Goal: Task Accomplishment & Management: Manage account settings

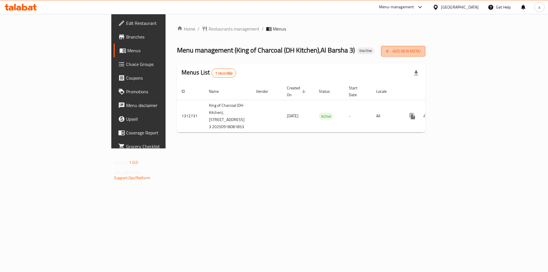
click at [390, 53] on icon "button" at bounding box center [387, 51] width 6 height 6
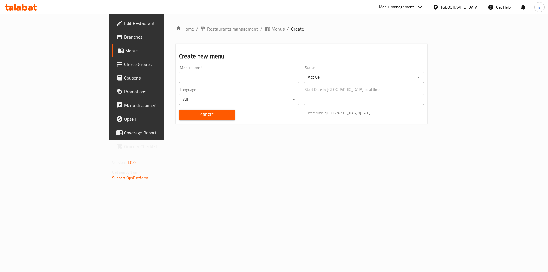
click at [179, 81] on input "text" at bounding box center [239, 77] width 120 height 11
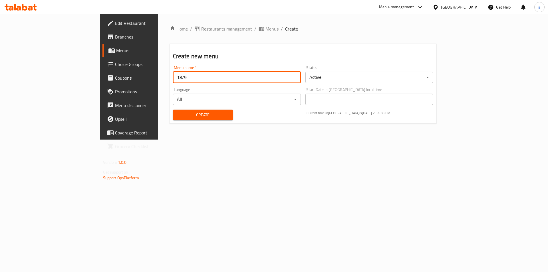
type input "18/9"
click at [177, 117] on span "Create" at bounding box center [202, 114] width 51 height 7
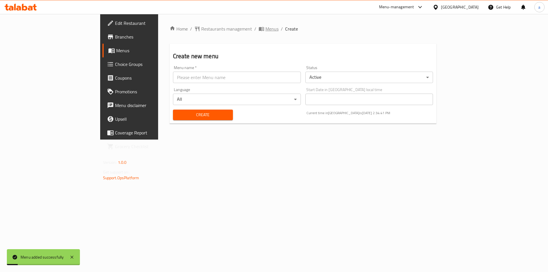
click at [265, 29] on span "Menus" at bounding box center [271, 28] width 13 height 7
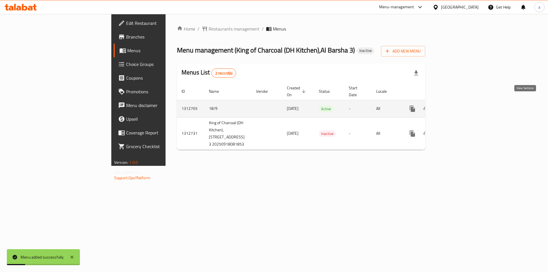
click at [460, 103] on link "enhanced table" at bounding box center [453, 109] width 14 height 14
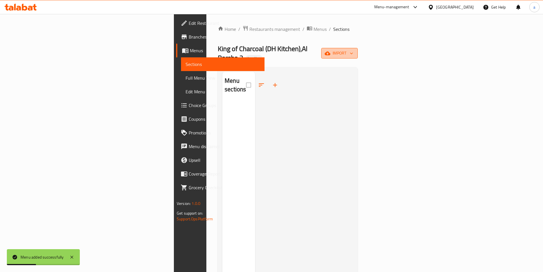
click at [358, 49] on button "import" at bounding box center [339, 53] width 37 height 11
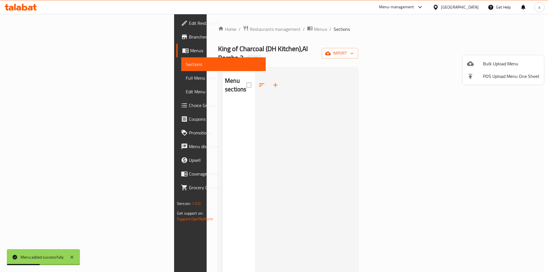
click at [498, 56] on ul "Bulk Upload Menu POS Upload Menu One Sheet" at bounding box center [503, 70] width 82 height 30
click at [497, 61] on span "Bulk Upload Menu" at bounding box center [511, 63] width 56 height 7
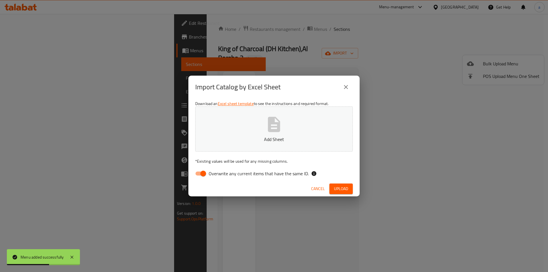
click at [203, 171] on input "Overwrite any current items that have the same ID." at bounding box center [203, 173] width 33 height 11
checkbox input "false"
click at [244, 140] on p "Add Sheet" at bounding box center [274, 139] width 140 height 7
click at [345, 188] on span "Upload" at bounding box center [341, 188] width 14 height 7
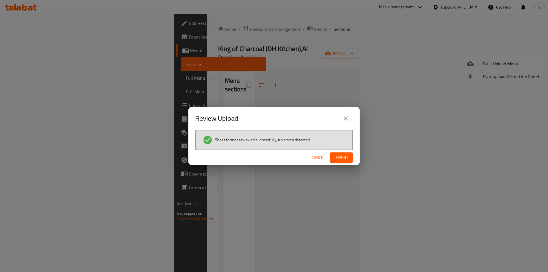
click at [349, 149] on div "Sheet format reviewed successfully, no errors detected." at bounding box center [273, 140] width 157 height 20
click at [348, 157] on button "Import" at bounding box center [341, 157] width 23 height 11
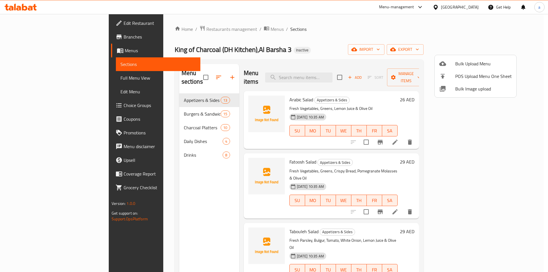
click at [26, 80] on div at bounding box center [274, 136] width 548 height 272
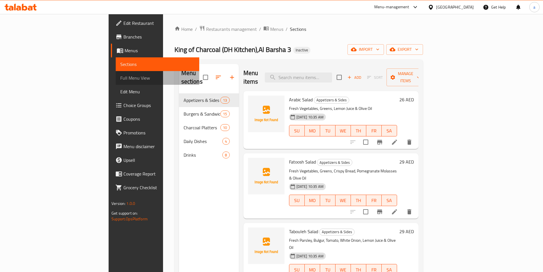
click at [120, 80] on span "Full Menu View" at bounding box center [157, 77] width 74 height 7
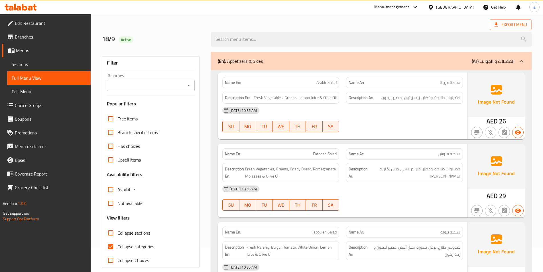
scroll to position [114, 0]
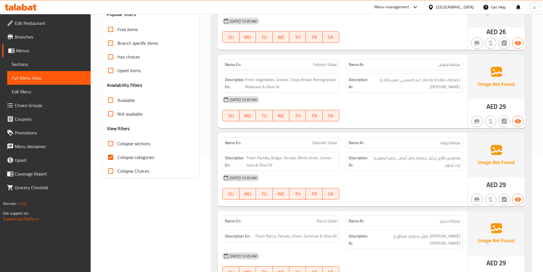
click at [115, 162] on input "Collapse categories" at bounding box center [111, 157] width 14 height 14
checkbox input "false"
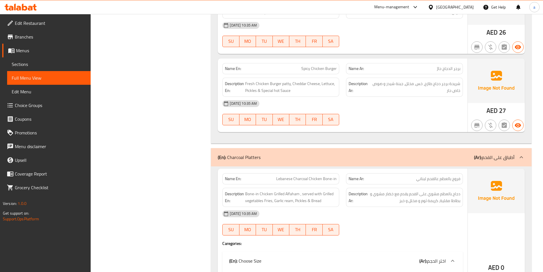
scroll to position [2567, 0]
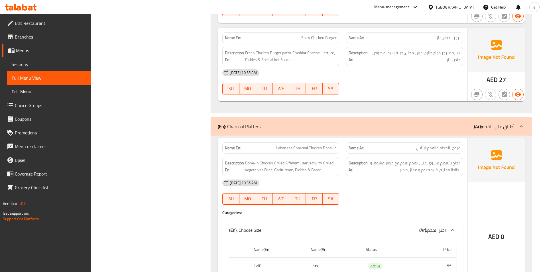
click at [145, 92] on div "Filter Branches Branches Popular filters Free items Branch specific items Has c…" at bounding box center [153, 235] width 109 height 5458
click at [49, 22] on span "Edit Restaurant" at bounding box center [50, 23] width 71 height 7
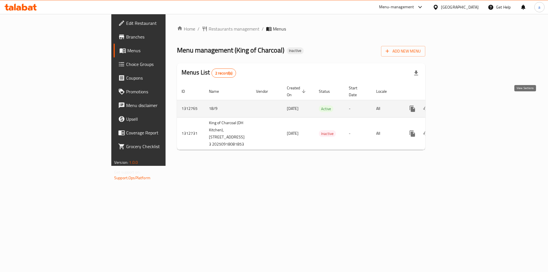
click at [457, 105] on icon "enhanced table" at bounding box center [453, 108] width 7 height 7
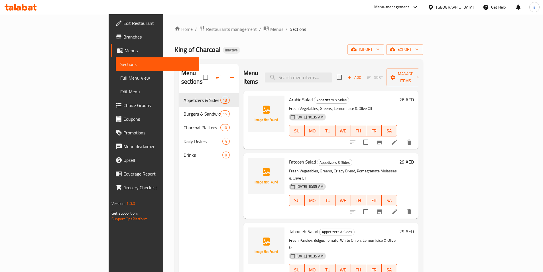
click at [116, 73] on link "Full Menu View" at bounding box center [158, 78] width 84 height 14
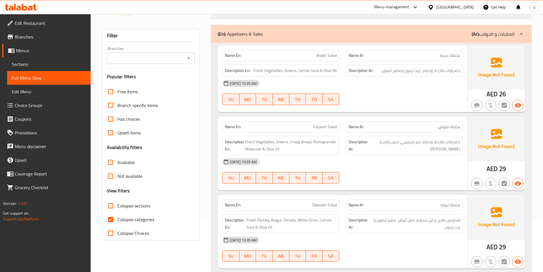
scroll to position [114, 0]
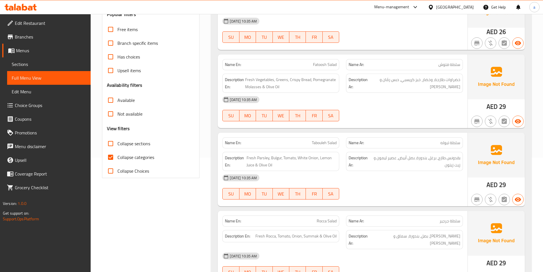
click at [111, 157] on input "Collapse categories" at bounding box center [111, 157] width 14 height 14
checkbox input "false"
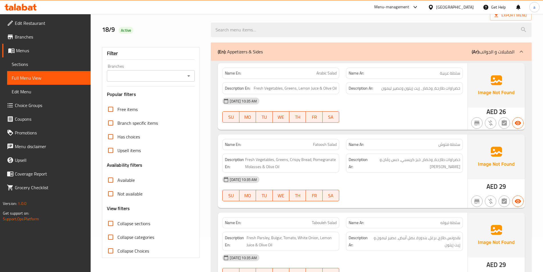
scroll to position [29, 0]
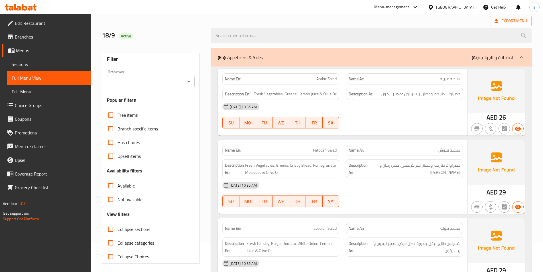
click at [54, 64] on span "Sections" at bounding box center [49, 64] width 74 height 7
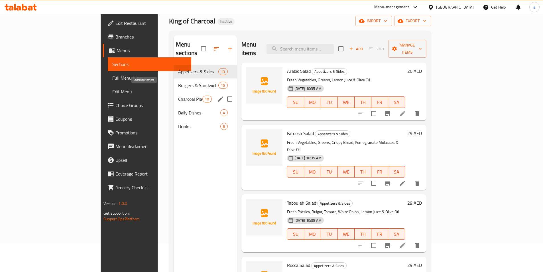
click at [178, 96] on span "Charcoal Platters" at bounding box center [190, 99] width 24 height 7
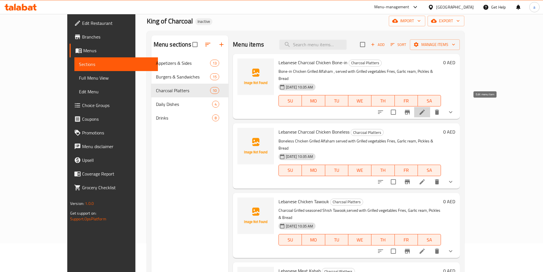
click at [425, 110] on icon at bounding box center [422, 112] width 5 height 5
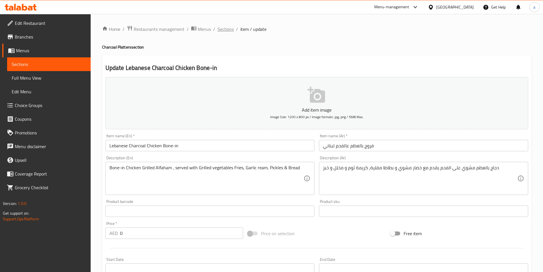
click at [230, 27] on span "Sections" at bounding box center [226, 29] width 16 height 7
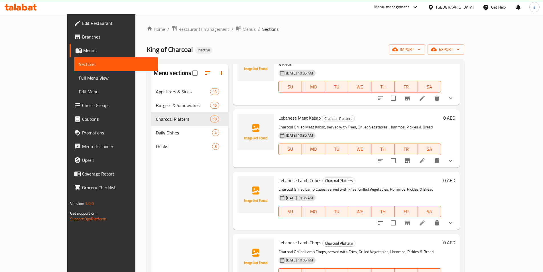
scroll to position [200, 0]
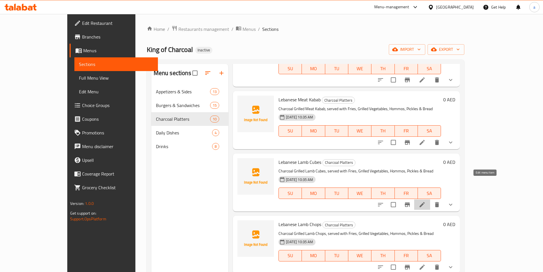
click at [425, 202] on icon at bounding box center [422, 204] width 5 height 5
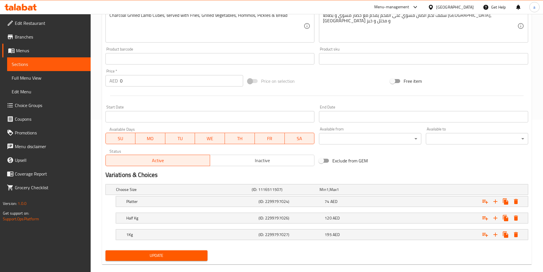
scroll to position [161, 0]
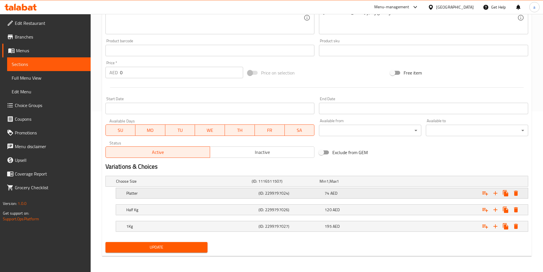
click at [384, 193] on div "74 AED" at bounding box center [357, 193] width 64 height 6
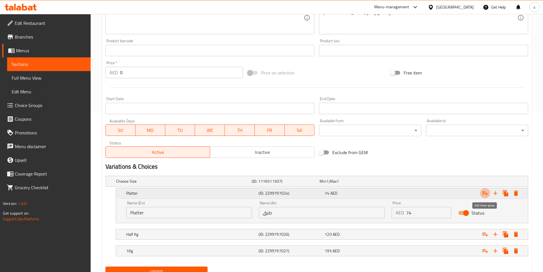
click at [486, 192] on icon "Expand" at bounding box center [485, 193] width 7 height 7
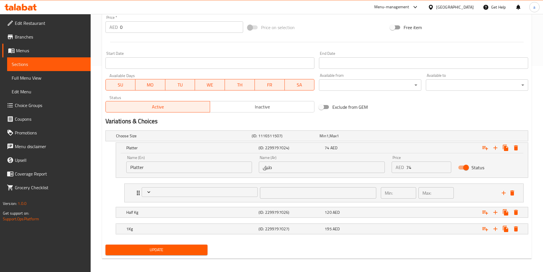
scroll to position [209, 0]
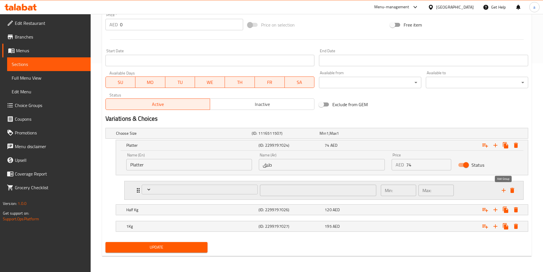
click at [506, 188] on icon "add" at bounding box center [504, 190] width 7 height 7
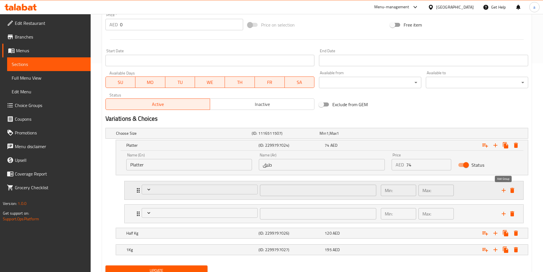
click at [506, 192] on icon "add" at bounding box center [504, 190] width 7 height 7
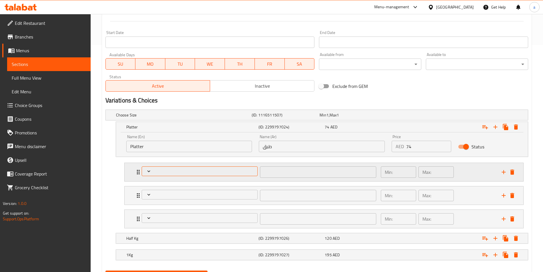
scroll to position [237, 0]
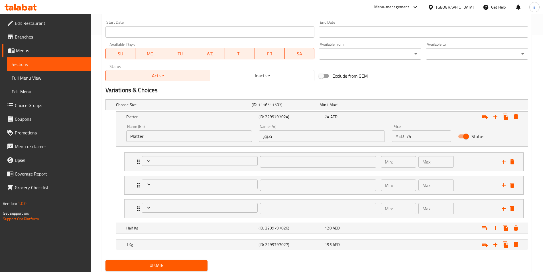
click at [21, 75] on span "Full Menu View" at bounding box center [49, 77] width 74 height 7
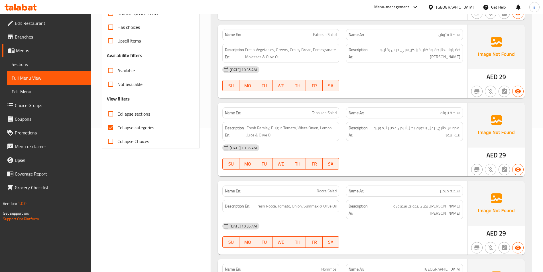
scroll to position [123, 0]
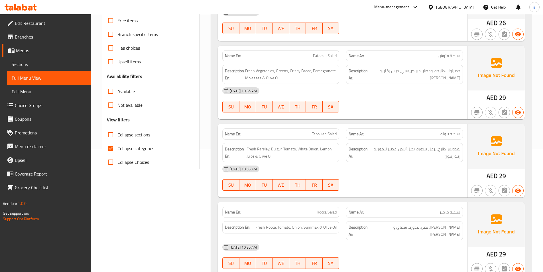
click at [112, 144] on input "Collapse categories" at bounding box center [111, 148] width 14 height 14
checkbox input "false"
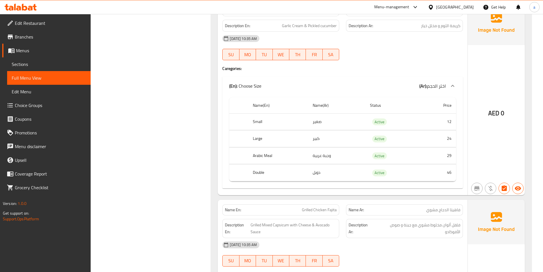
scroll to position [1055, 0]
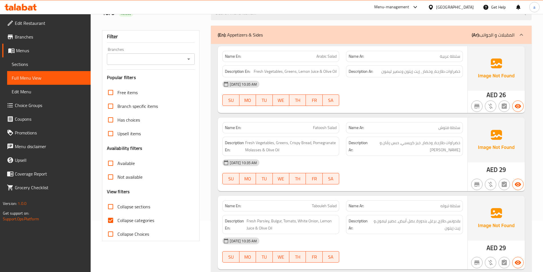
scroll to position [114, 0]
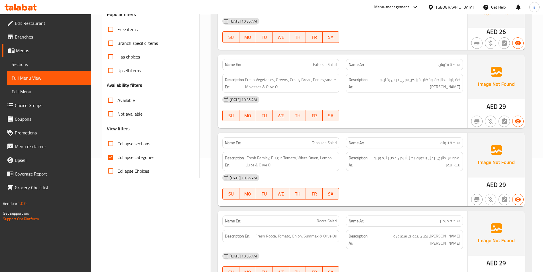
click at [39, 68] on link "Sections" at bounding box center [49, 64] width 84 height 14
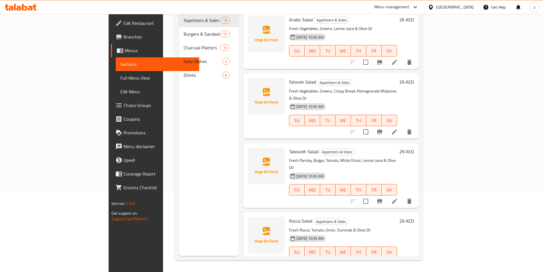
scroll to position [80, 0]
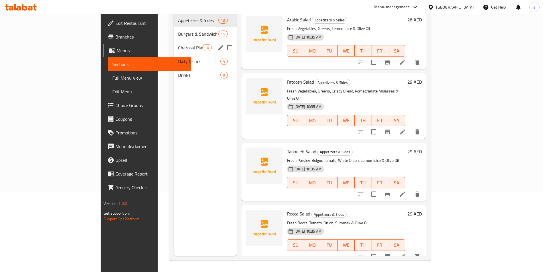
click at [174, 43] on div "Charcoal Platters 10" at bounding box center [205, 48] width 63 height 14
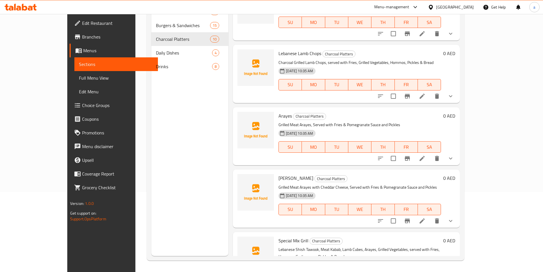
scroll to position [314, 0]
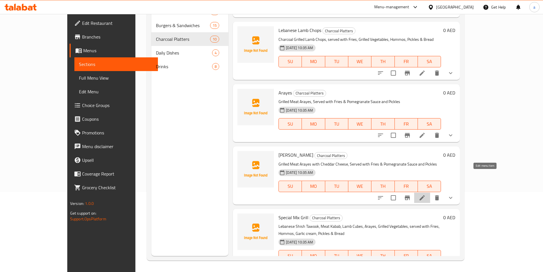
click at [426, 194] on icon at bounding box center [422, 197] width 7 height 7
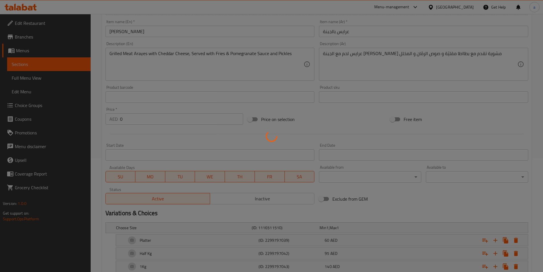
scroll to position [150, 0]
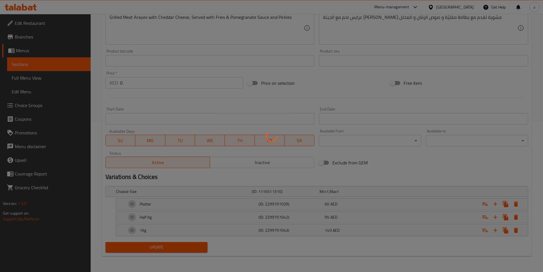
click at [362, 201] on div at bounding box center [271, 136] width 543 height 272
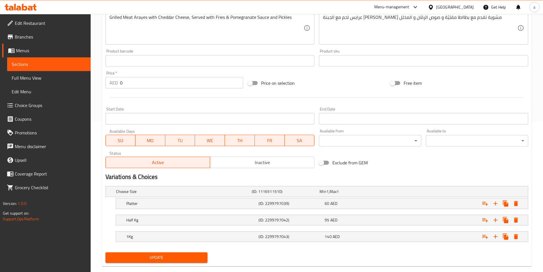
click at [282, 204] on h5 "(ID: 2299797039)" at bounding box center [291, 204] width 64 height 6
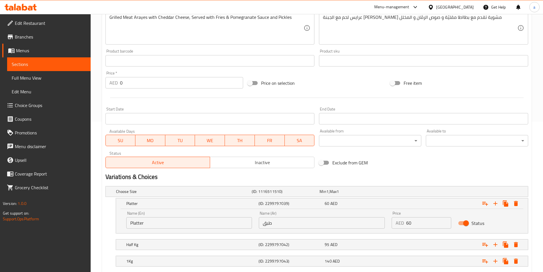
scroll to position [185, 0]
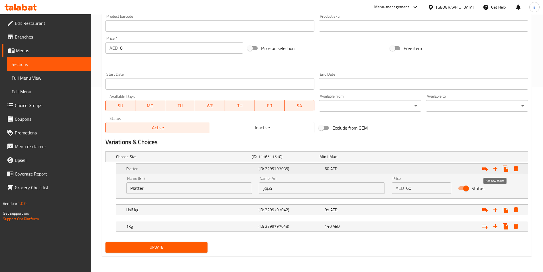
click at [493, 171] on icon "Expand" at bounding box center [495, 168] width 7 height 7
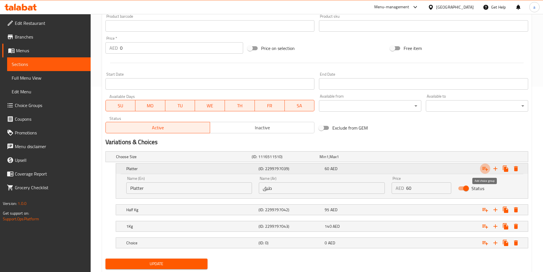
click at [485, 170] on icon "Expand" at bounding box center [485, 168] width 7 height 7
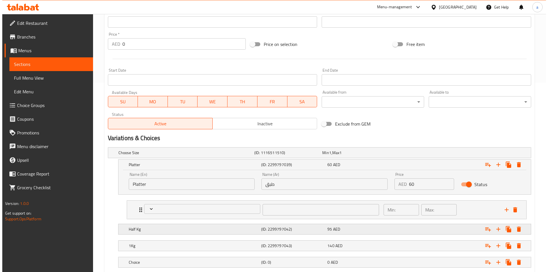
scroll to position [225, 0]
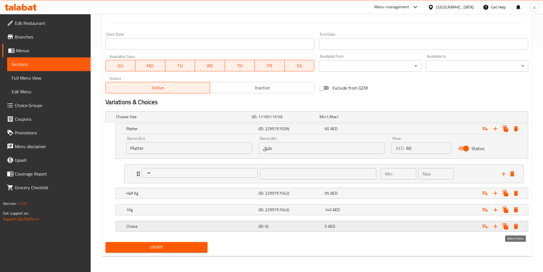
click at [518, 225] on icon "Expand" at bounding box center [516, 226] width 4 height 5
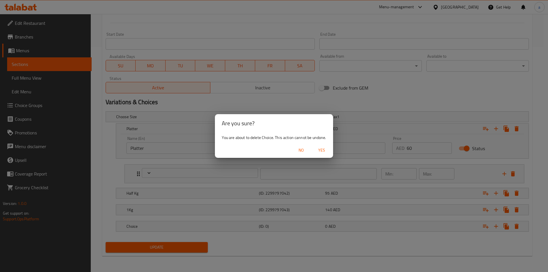
click at [320, 150] on span "Yes" at bounding box center [322, 150] width 14 height 7
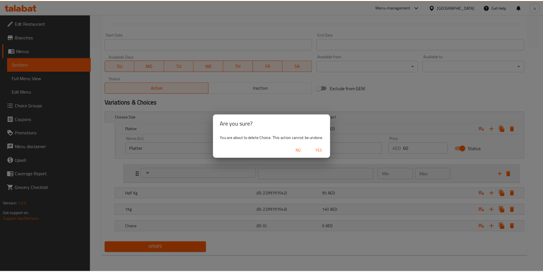
scroll to position [209, 0]
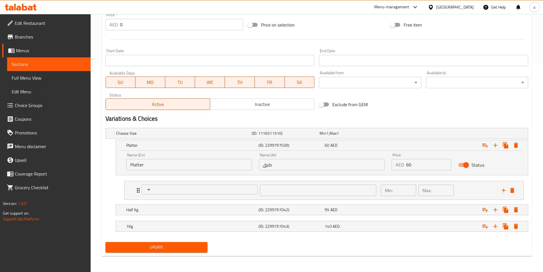
click at [420, 240] on div "Update" at bounding box center [317, 247] width 428 height 15
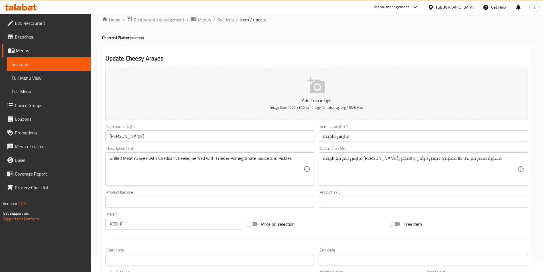
scroll to position [9, 0]
click at [230, 21] on span "Sections" at bounding box center [226, 20] width 16 height 7
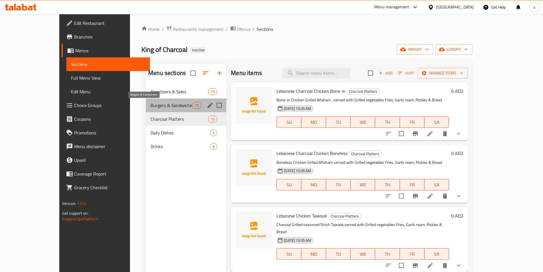
click at [155, 106] on span "Burgers & Sandwiches" at bounding box center [172, 105] width 42 height 7
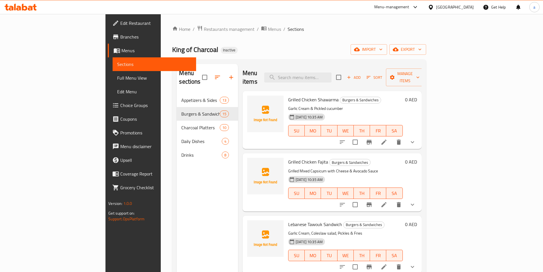
click at [392, 137] on li at bounding box center [384, 142] width 16 height 10
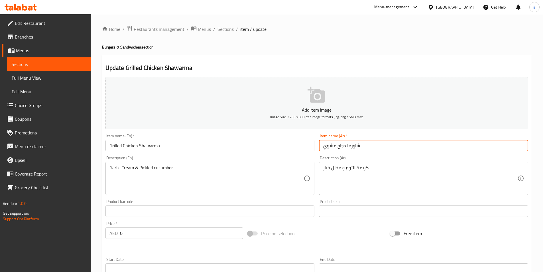
drag, startPoint x: 335, startPoint y: 146, endPoint x: 321, endPoint y: 151, distance: 15.1
click at [321, 151] on input "شاورما دجاج مشوي" at bounding box center [423, 145] width 209 height 11
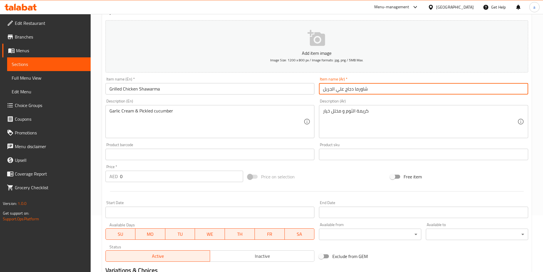
scroll to position [114, 0]
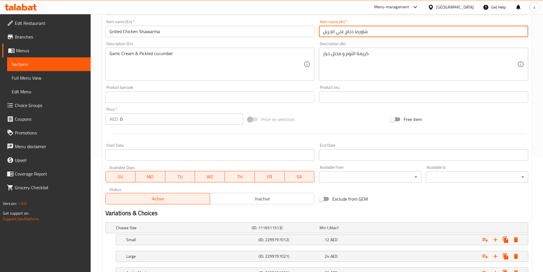
type input "شاورما دجاج علي الجريل"
click at [305, 123] on div "Price on selection" at bounding box center [317, 119] width 143 height 15
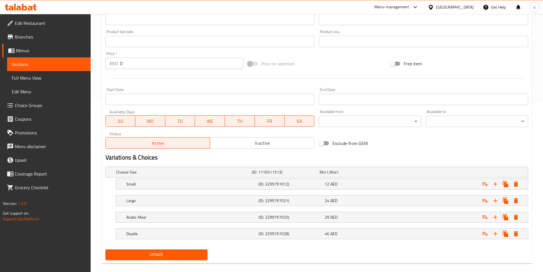
scroll to position [177, 0]
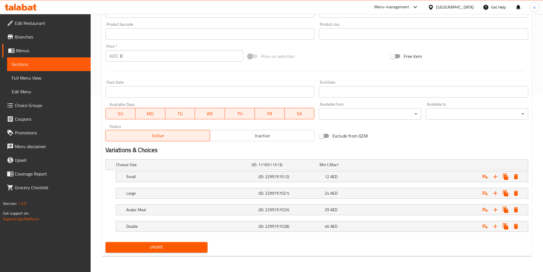
click at [189, 248] on span "Update" at bounding box center [156, 247] width 93 height 7
click at [190, 231] on div "Double (ID: 2299797028) 46 AED" at bounding box center [323, 226] width 397 height 13
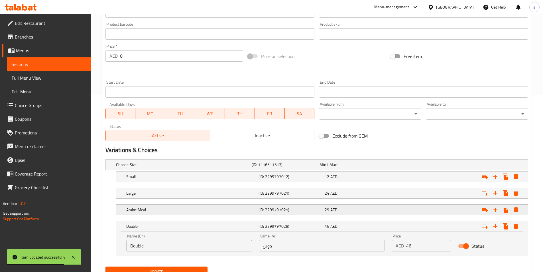
click at [154, 210] on h5 "Arabic Meal" at bounding box center [191, 210] width 130 height 6
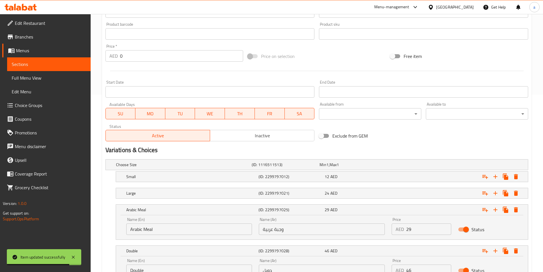
click at [149, 229] on input "Arabic Meal" at bounding box center [189, 228] width 126 height 11
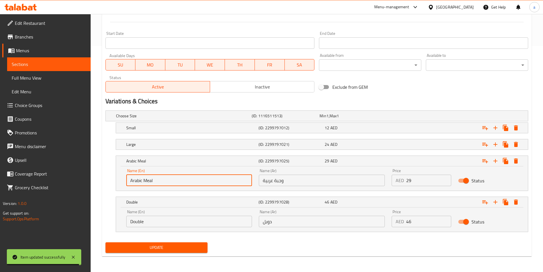
scroll to position [226, 0]
click at [161, 217] on input "Double" at bounding box center [189, 220] width 126 height 11
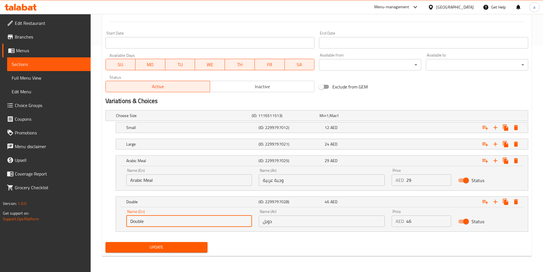
paste input "Meal"
type input "Double Meal"
click at [278, 180] on input "وجبة عربية" at bounding box center [322, 179] width 126 height 11
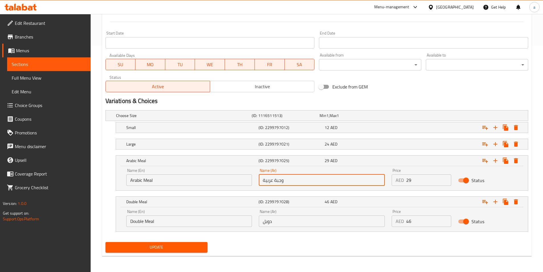
click at [298, 220] on input "دوبل" at bounding box center [322, 220] width 126 height 11
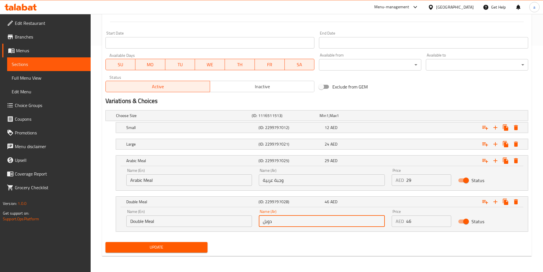
click at [299, 225] on input "دوبل" at bounding box center [322, 220] width 126 height 11
paste input "وجبة"
type input "وجبة دوبل"
click at [191, 245] on span "Update" at bounding box center [156, 247] width 93 height 7
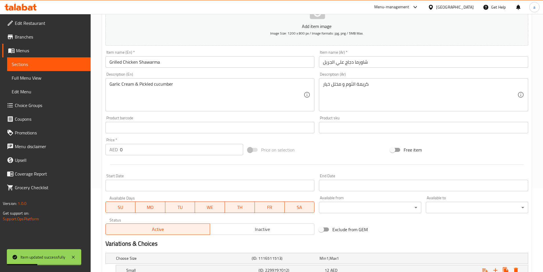
scroll to position [0, 0]
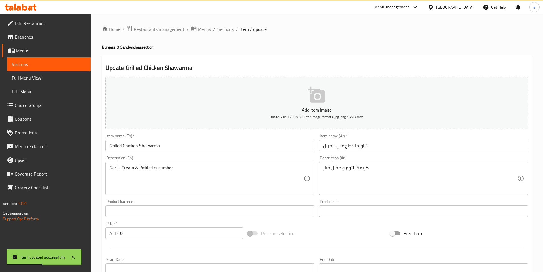
click at [228, 32] on span "Sections" at bounding box center [226, 29] width 16 height 7
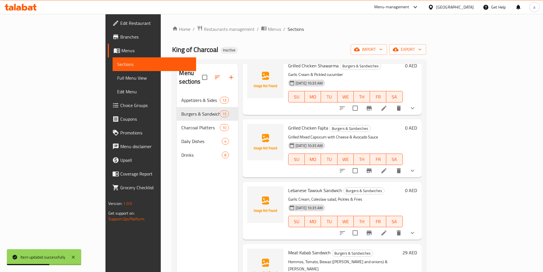
scroll to position [57, 0]
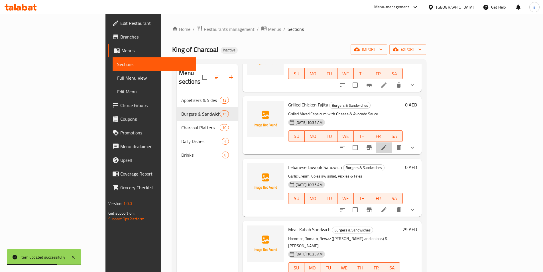
click at [392, 142] on li at bounding box center [384, 147] width 16 height 10
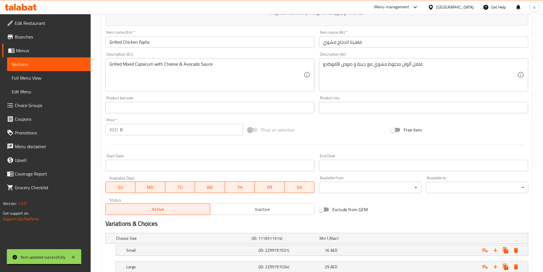
scroll to position [177, 0]
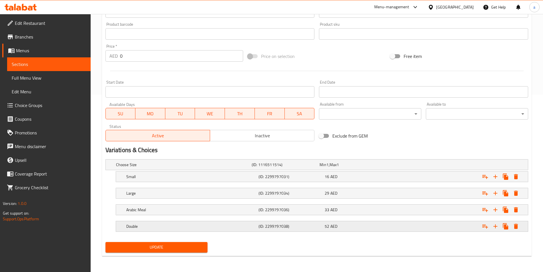
click at [159, 228] on h5 "Double" at bounding box center [191, 226] width 130 height 6
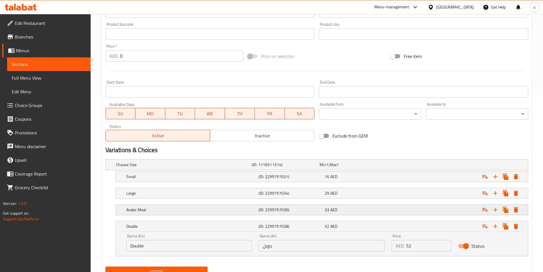
click at [183, 213] on div "Arabic Meal" at bounding box center [191, 210] width 132 height 8
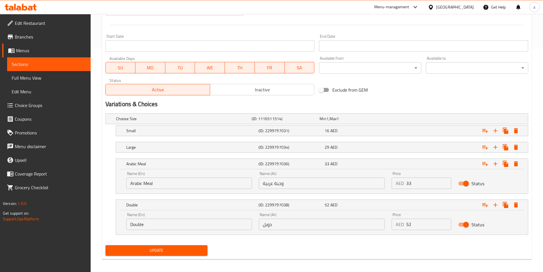
scroll to position [226, 0]
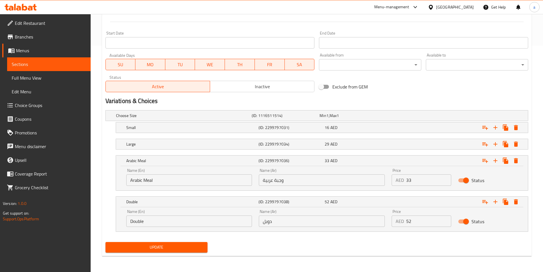
click at [149, 181] on input "Arabic Meal" at bounding box center [189, 179] width 126 height 11
click at [167, 225] on input "Double" at bounding box center [189, 220] width 126 height 11
paste input "Meal"
type input "Double Meal"
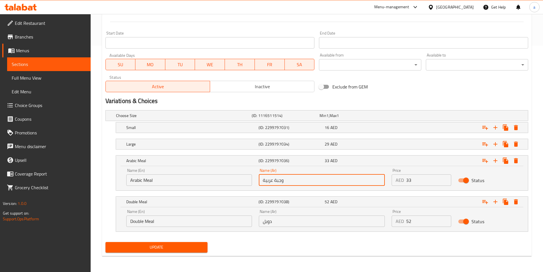
click at [280, 182] on input "وجبة عربية" at bounding box center [322, 179] width 126 height 11
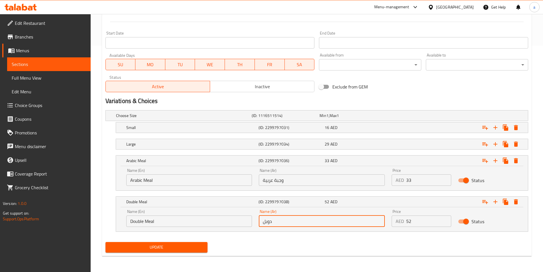
click at [309, 221] on input "دوبل" at bounding box center [322, 220] width 126 height 11
paste input "وجبة"
click at [266, 220] on input "دوبل وجبة" at bounding box center [322, 220] width 126 height 11
paste input "وجبة"
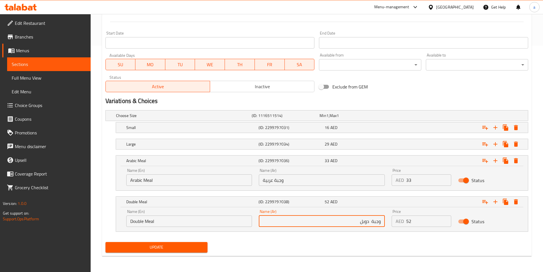
type input "وجبة دوبل"
click at [197, 250] on span "Update" at bounding box center [156, 247] width 93 height 7
click at [36, 107] on span "Choice Groups" at bounding box center [50, 105] width 71 height 7
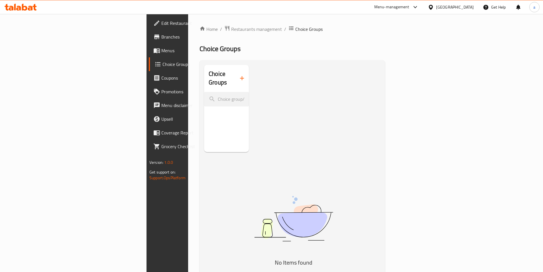
click at [239, 75] on icon "button" at bounding box center [242, 78] width 7 height 7
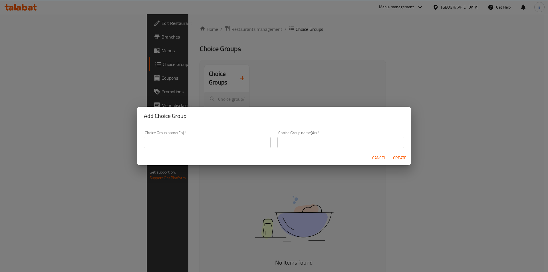
click at [196, 141] on input "text" at bounding box center [207, 142] width 127 height 11
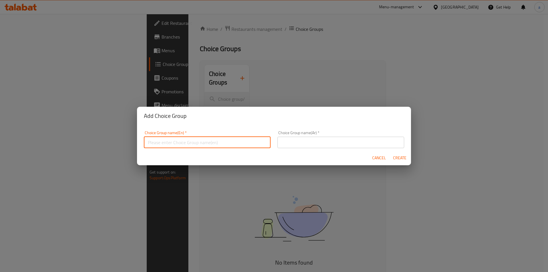
type input "Add On's:"
click at [294, 141] on input "text" at bounding box center [340, 142] width 127 height 11
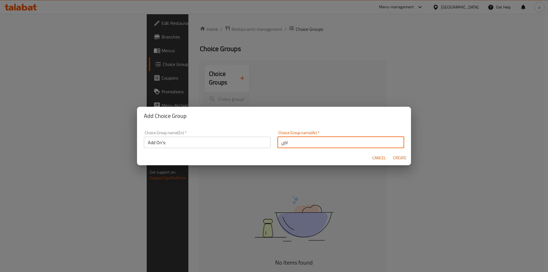
type input "اضافات"
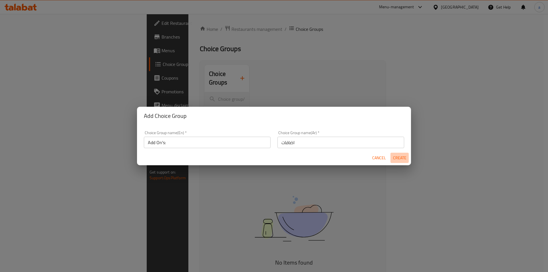
click at [393, 160] on span "Create" at bounding box center [400, 157] width 14 height 7
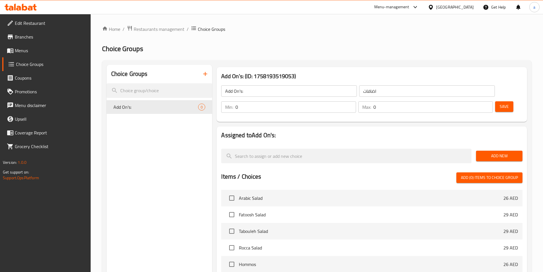
click at [493, 152] on span "Add New" at bounding box center [499, 155] width 37 height 7
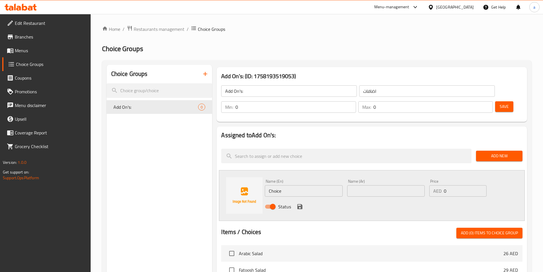
click at [290, 185] on input "Choice" at bounding box center [304, 190] width 78 height 11
paste input "Combo (with Fries + Soft Drink)"
type input "Combo (with Fries + Soft Drink)"
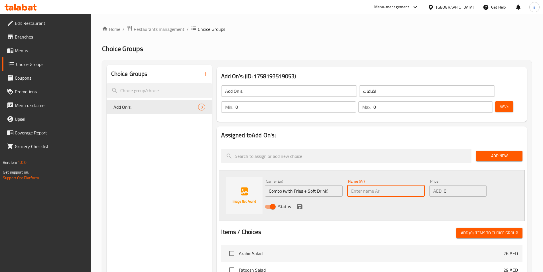
click at [370, 185] on input "text" at bounding box center [386, 190] width 78 height 11
paste input "كومبو (مع بطاطس مقلية + مشروب غازي)"
click at [402, 185] on input "كومبو (مع بطاطس مقلية + مشروب غازي)" at bounding box center [386, 190] width 78 height 11
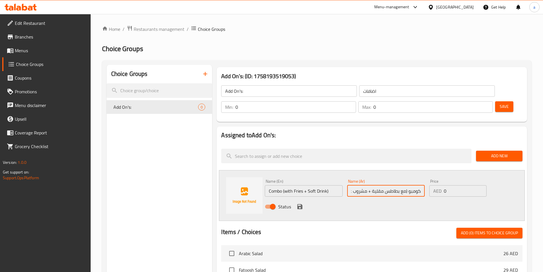
click at [354, 185] on input "كومبو (مع بطاطس مقلية + مشروب غازي)" at bounding box center [386, 190] width 78 height 11
type input "كومبو (مع بطاطس مقلية + مشروب غازي)"
click at [456, 185] on input "0" at bounding box center [465, 190] width 43 height 11
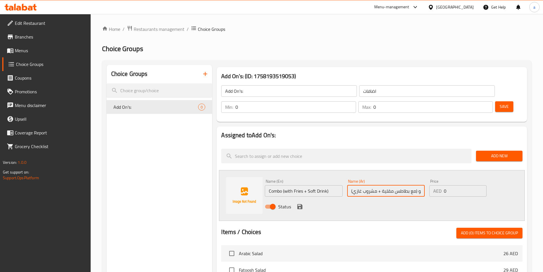
click at [456, 185] on input "0" at bounding box center [465, 190] width 43 height 11
type input "16"
click at [413, 199] on div "Status" at bounding box center [386, 206] width 247 height 15
click at [495, 101] on button "Save" at bounding box center [504, 106] width 18 height 11
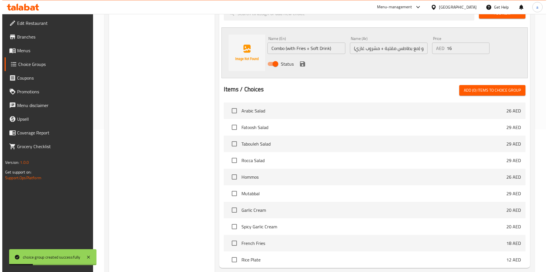
scroll to position [181, 0]
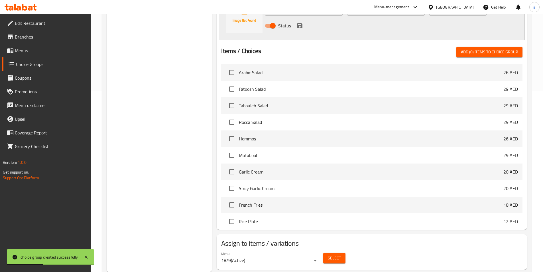
click at [330, 253] on button "Select" at bounding box center [334, 258] width 22 height 11
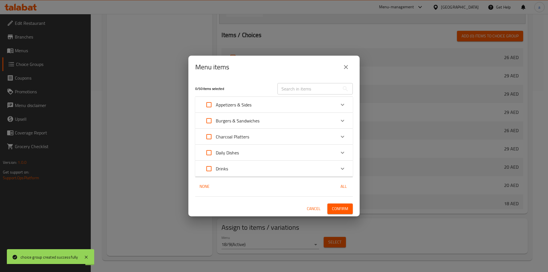
click at [254, 125] on div "Burgers & Sandwiches" at bounding box center [230, 121] width 57 height 14
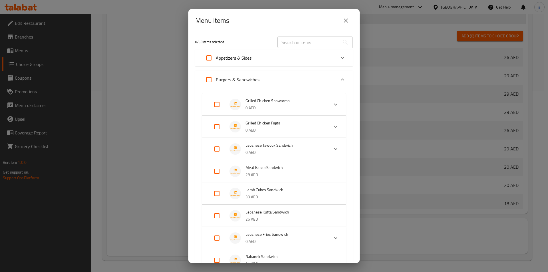
click at [209, 82] on input "Expand" at bounding box center [209, 80] width 14 height 14
checkbox input "true"
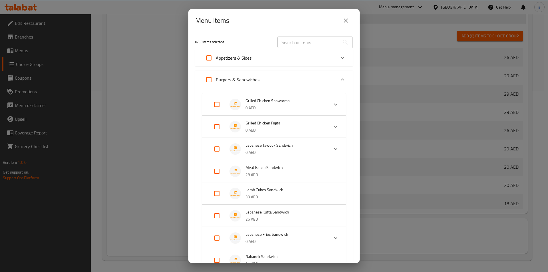
checkbox input "true"
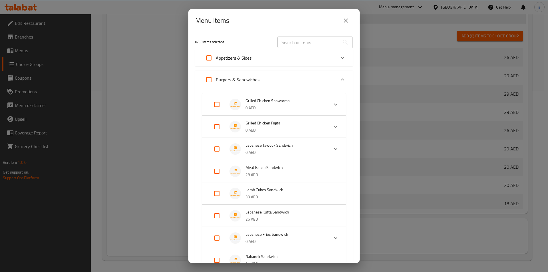
checkbox input "true"
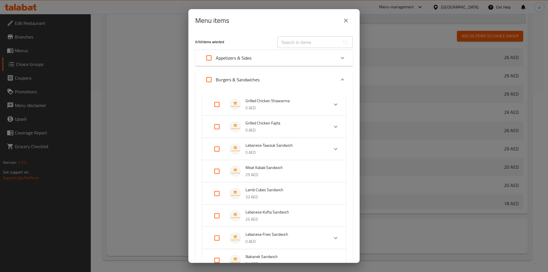
checkbox input "true"
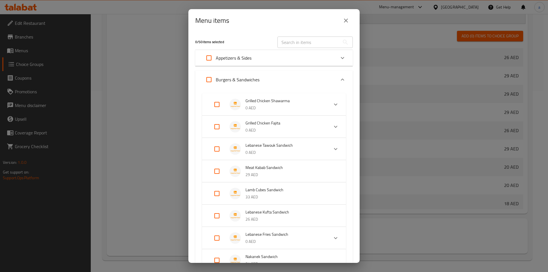
checkbox input "true"
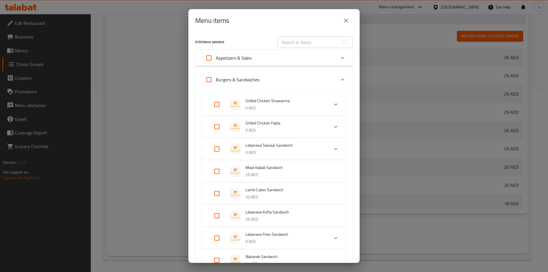
checkbox input "true"
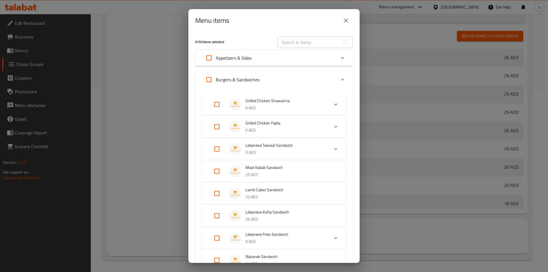
checkbox input "true"
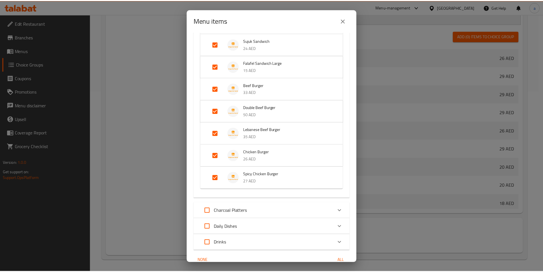
scroll to position [266, 0]
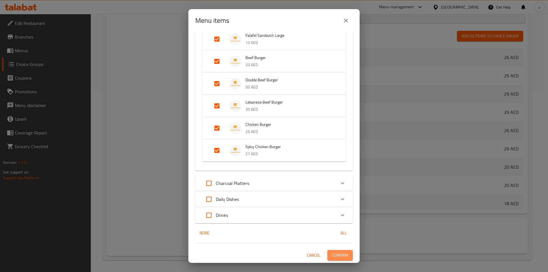
click at [334, 252] on span "Confirm" at bounding box center [340, 255] width 16 height 7
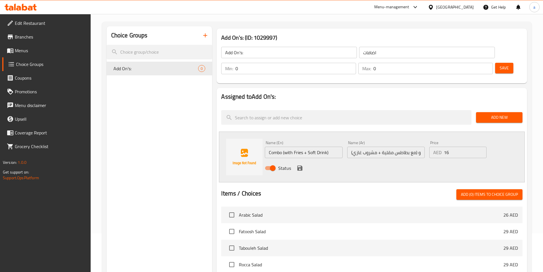
scroll to position [38, 0]
click at [302, 166] on icon "save" at bounding box center [300, 168] width 5 height 5
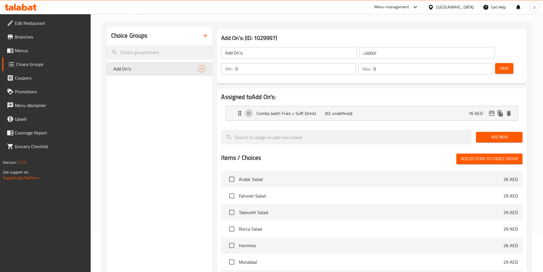
click at [500, 65] on span "Save" at bounding box center [504, 68] width 9 height 7
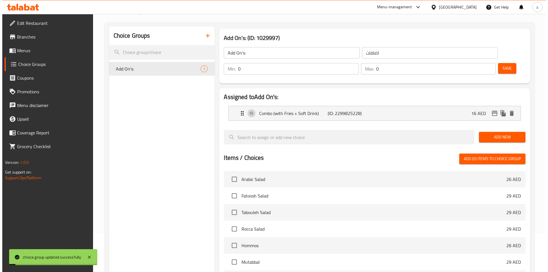
scroll to position [145, 0]
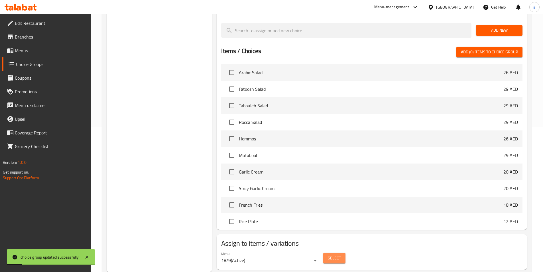
click at [338, 253] on button "Select" at bounding box center [334, 258] width 22 height 11
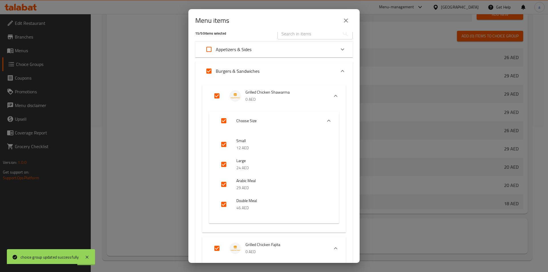
scroll to position [0, 0]
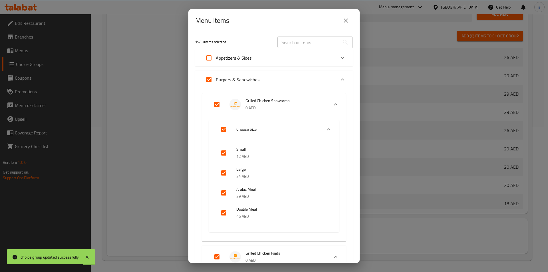
click at [209, 77] on input "Expand" at bounding box center [209, 80] width 14 height 14
checkbox input "false"
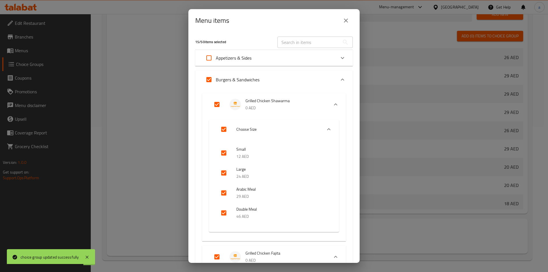
checkbox input "false"
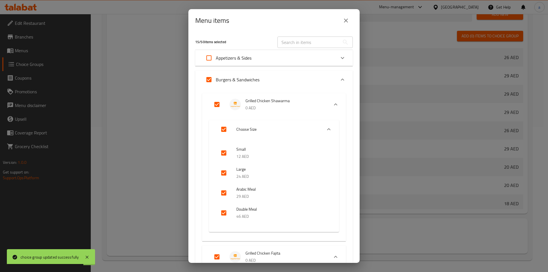
checkbox input "false"
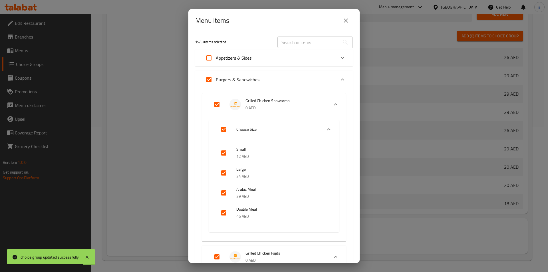
checkbox input "false"
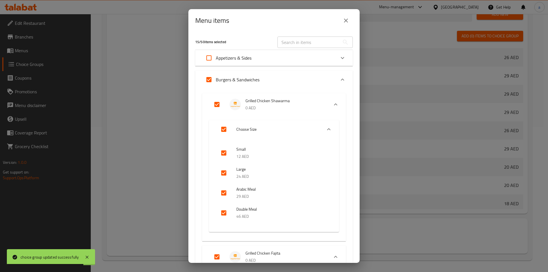
checkbox input "false"
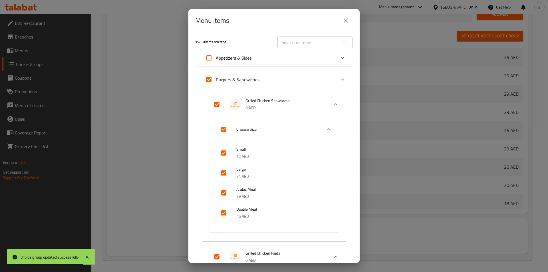
checkbox input "false"
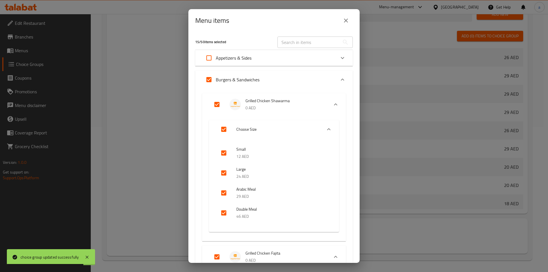
checkbox input "false"
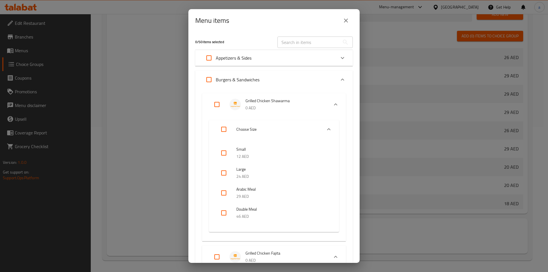
click at [212, 82] on input "Expand" at bounding box center [209, 80] width 14 height 14
checkbox input "true"
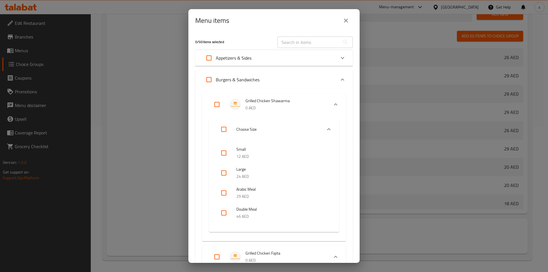
checkbox input "true"
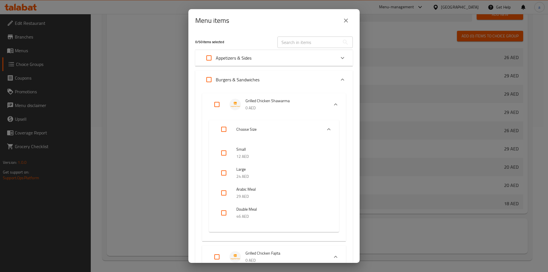
checkbox input "true"
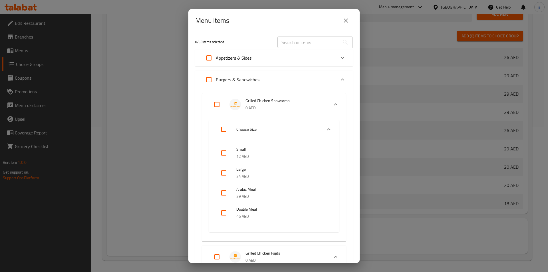
checkbox input "true"
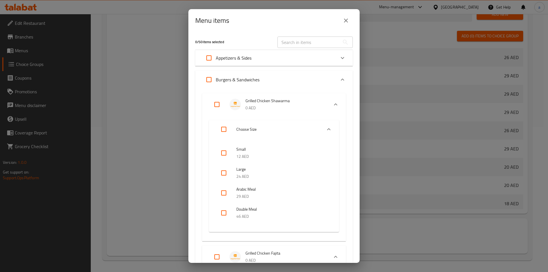
checkbox input "true"
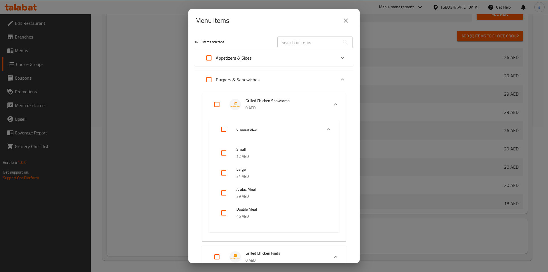
checkbox input "true"
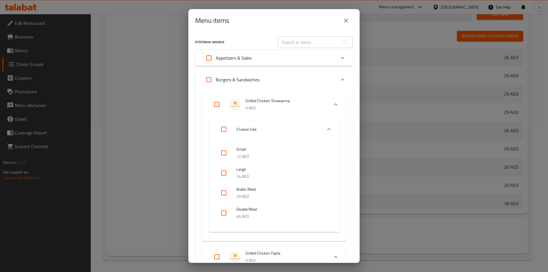
checkbox input "true"
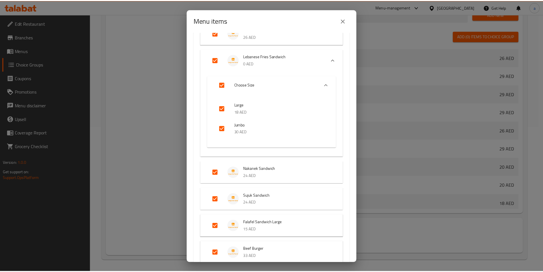
scroll to position [752, 0]
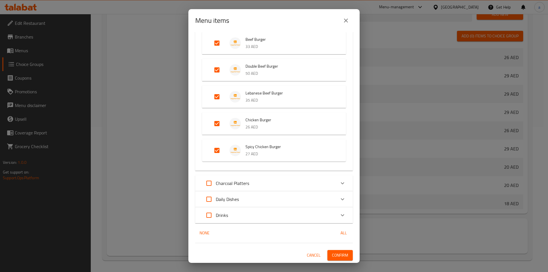
click at [336, 259] on button "Confirm" at bounding box center [339, 255] width 25 height 11
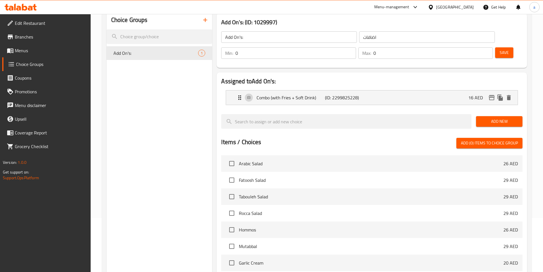
scroll to position [0, 0]
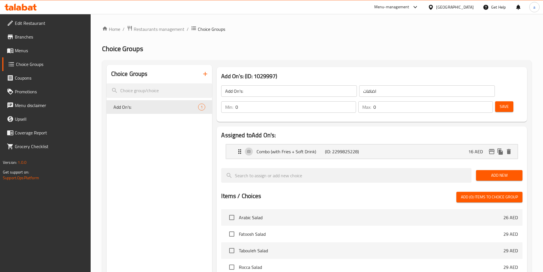
click at [203, 73] on icon "button" at bounding box center [205, 73] width 7 height 7
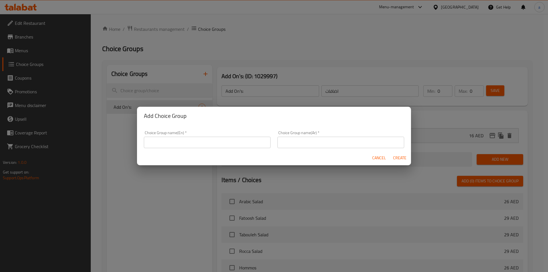
click at [216, 138] on input "text" at bounding box center [207, 142] width 127 height 11
click at [211, 139] on input "text" at bounding box center [207, 142] width 127 height 11
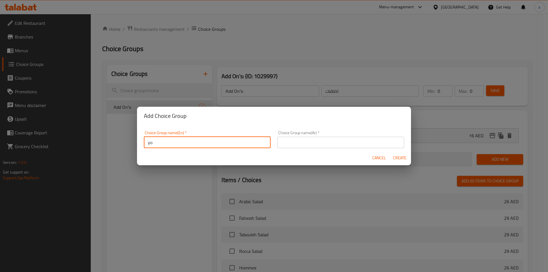
type input "y"
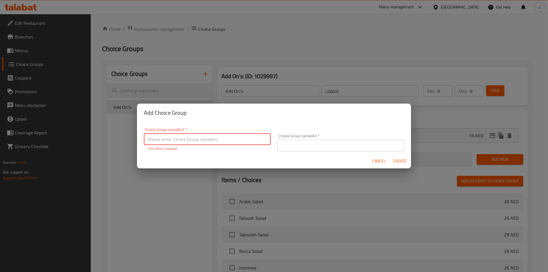
type input "ش"
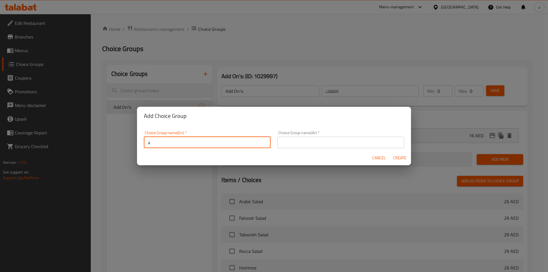
type input "Adds on :"
click at [302, 141] on input "text" at bounding box center [340, 142] width 127 height 11
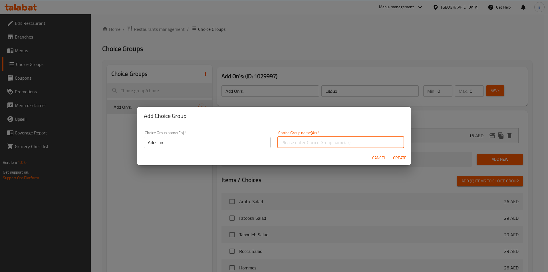
type input "اضافات"
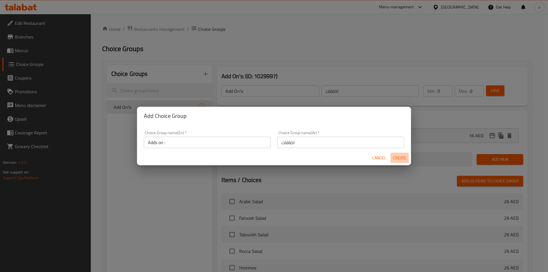
click at [396, 156] on span "Create" at bounding box center [400, 157] width 14 height 7
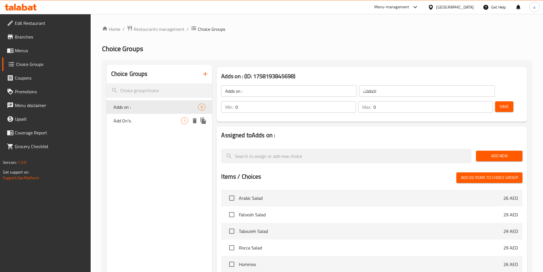
click at [133, 122] on span "Add On's:" at bounding box center [148, 120] width 68 height 7
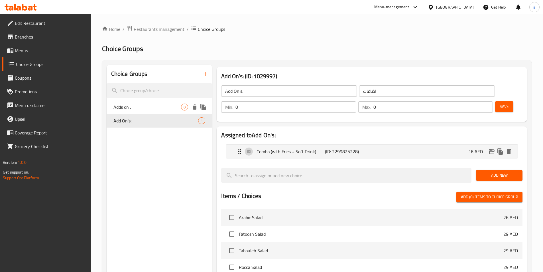
click at [151, 107] on span "Adds on :" at bounding box center [148, 107] width 68 height 7
type input "Adds on :"
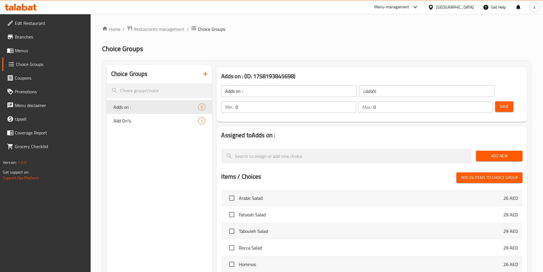
click at [501, 152] on span "Add New" at bounding box center [499, 155] width 37 height 7
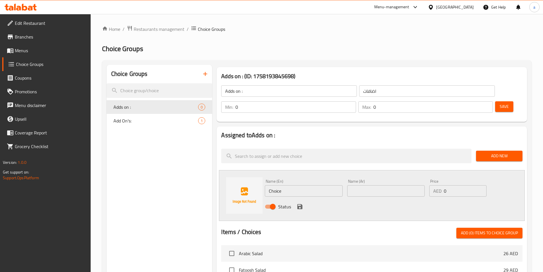
click at [283, 185] on input "Choice" at bounding box center [304, 190] width 78 height 11
paste input "Replace the Fries with R"
type input "Replace the Fries with Rice"
click at [369, 185] on input "text" at bounding box center [386, 190] width 78 height 11
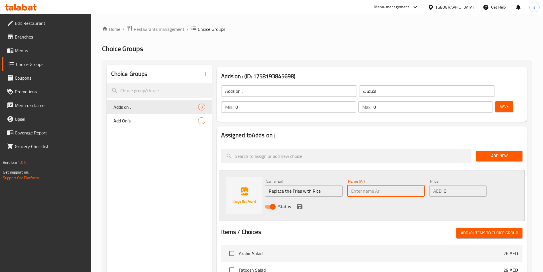
paste input "استبدل البطاطس المقلية بالأرز"
type input "استبدل البطاطس المقلية بالأرز"
click at [457, 185] on input "0" at bounding box center [465, 190] width 43 height 11
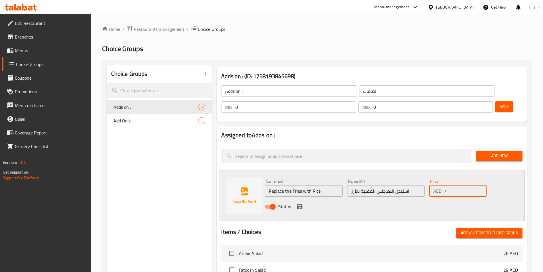
type input "7"
click at [424, 199] on div "Status" at bounding box center [386, 206] width 247 height 15
click at [301, 203] on icon "save" at bounding box center [300, 206] width 7 height 7
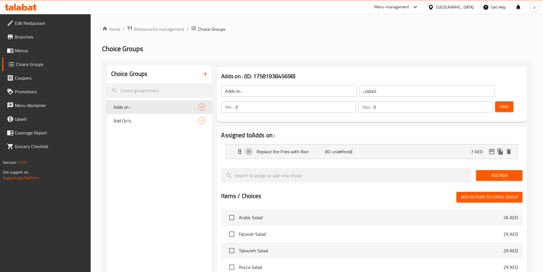
click at [485, 172] on span "Add New" at bounding box center [499, 175] width 37 height 7
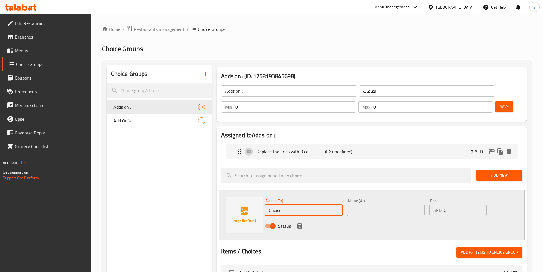
click at [305, 205] on input "Choice" at bounding box center [304, 210] width 78 height 11
paste input "Make it Spicy"
type input "Make it Spicy"
click at [349, 205] on input "text" at bounding box center [386, 210] width 78 height 11
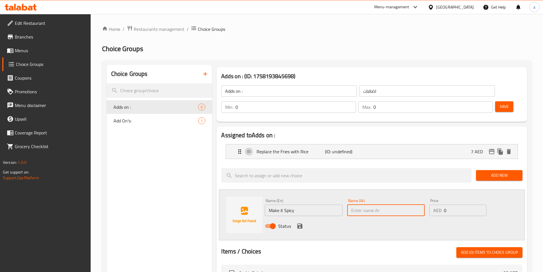
click at [386, 205] on input "text" at bounding box center [386, 210] width 78 height 11
paste input "اجعلها حارة"
click at [409, 144] on div "Replace the Fries with Rice (ID: undefined) 7 AED" at bounding box center [373, 151] width 275 height 14
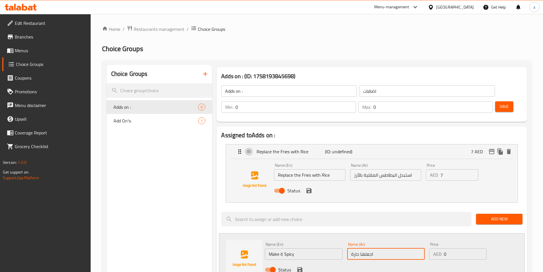
type input "اجعلها حارة"
click at [453, 248] on input "0" at bounding box center [465, 253] width 43 height 11
click at [426, 262] on div "Status" at bounding box center [386, 269] width 247 height 15
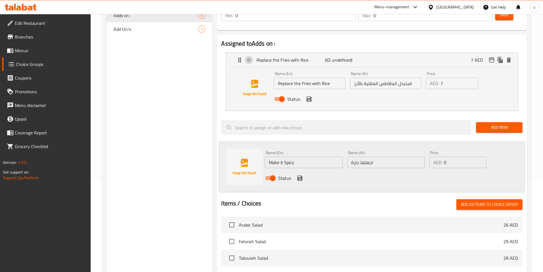
scroll to position [114, 0]
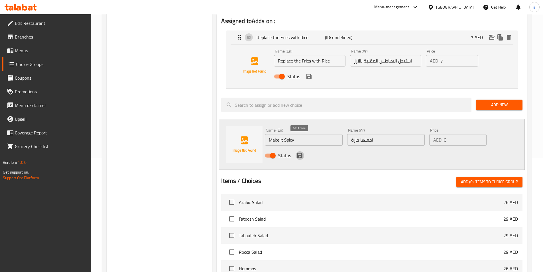
click at [298, 153] on icon "save" at bounding box center [300, 155] width 5 height 5
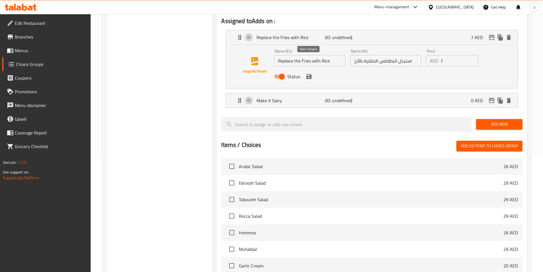
click at [309, 74] on icon "save" at bounding box center [309, 76] width 5 height 5
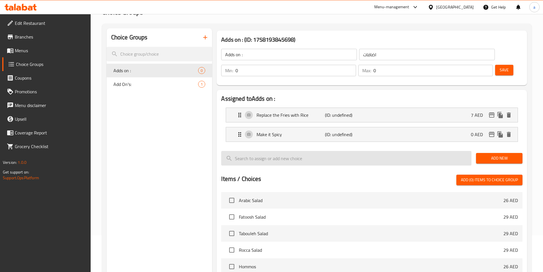
scroll to position [29, 0]
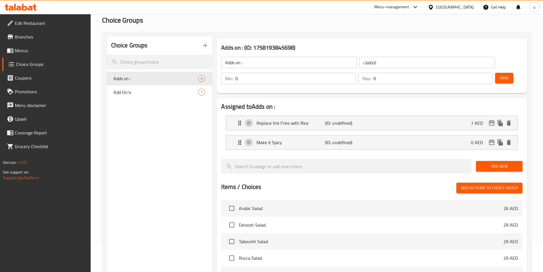
click at [502, 163] on span "Add New" at bounding box center [499, 166] width 37 height 7
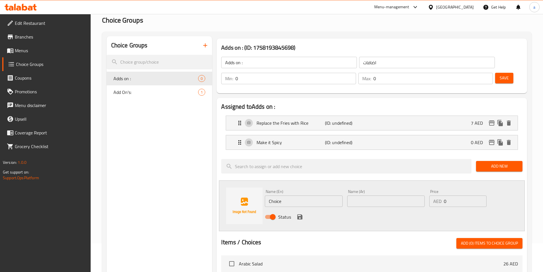
click at [311, 195] on input "Choice" at bounding box center [304, 200] width 78 height 11
paste input "Add R"
type input "Add Rice"
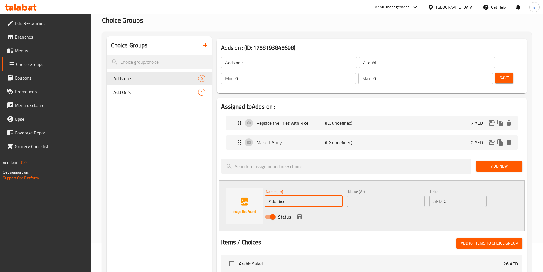
click at [391, 195] on input "text" at bounding box center [386, 200] width 78 height 11
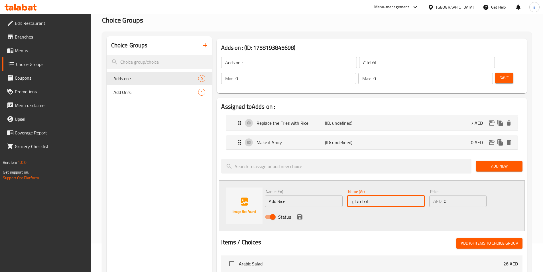
click at [357, 195] on input "اضافه ارز" at bounding box center [386, 200] width 78 height 11
type input "اضافه صحن ارز"
click at [305, 195] on input "Add Rice" at bounding box center [304, 200] width 78 height 11
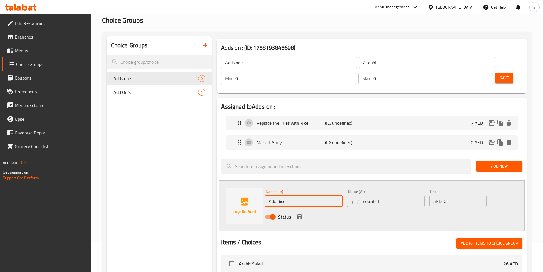
click at [277, 195] on input "Add Rice" at bounding box center [304, 200] width 78 height 11
type input "Add plate Rice"
click at [310, 209] on div "Status" at bounding box center [386, 216] width 247 height 15
click at [456, 195] on input "0" at bounding box center [465, 200] width 43 height 11
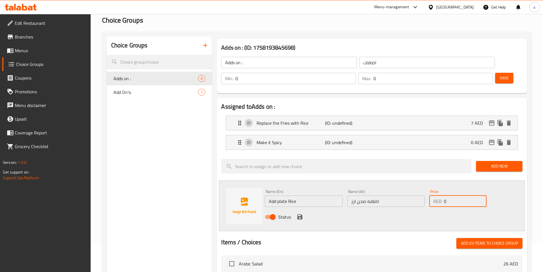
click at [456, 195] on input "0" at bounding box center [465, 200] width 43 height 11
type input "10"
click at [409, 238] on div "Items / Choices Add (0) items to choice group" at bounding box center [372, 243] width 302 height 11
click at [298, 213] on icon "save" at bounding box center [300, 216] width 7 height 7
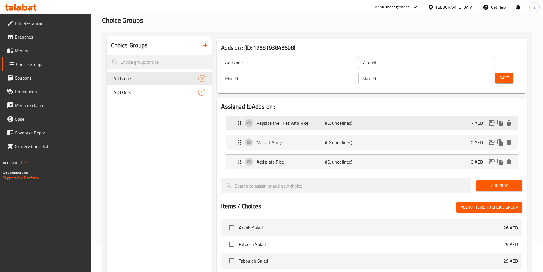
click at [332, 116] on div "Replace the Fries with Rice (ID: undefined) 7 AED" at bounding box center [373, 123] width 275 height 14
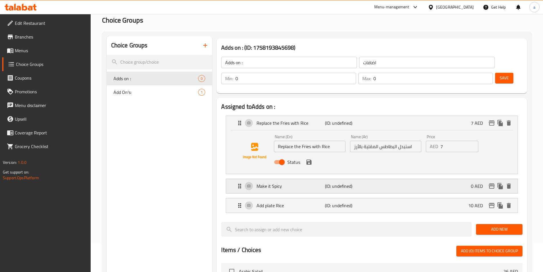
click at [335, 183] on p "(ID: undefined)" at bounding box center [348, 186] width 46 height 7
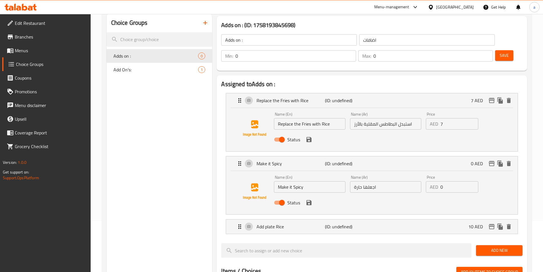
scroll to position [114, 0]
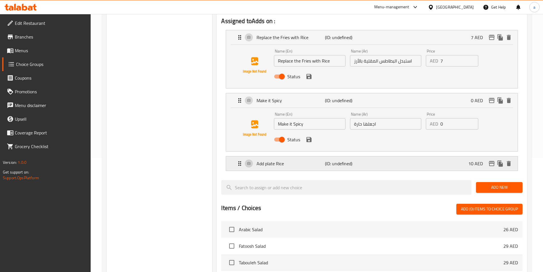
click at [348, 156] on div "Add plate Rice (ID: undefined) 10 AED" at bounding box center [373, 163] width 275 height 14
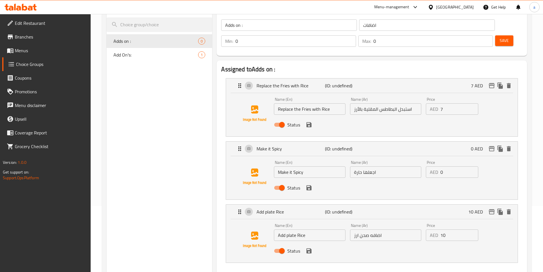
scroll to position [0, 0]
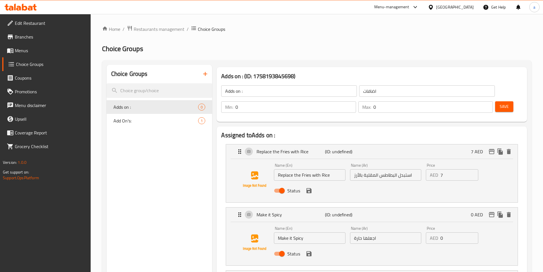
click at [500, 103] on span "Save" at bounding box center [504, 106] width 9 height 7
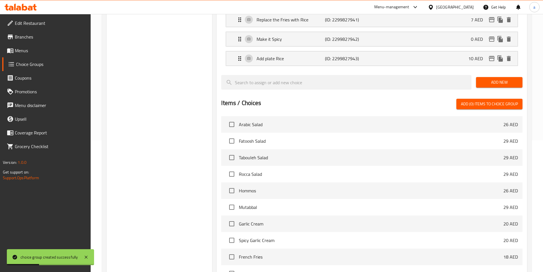
scroll to position [184, 0]
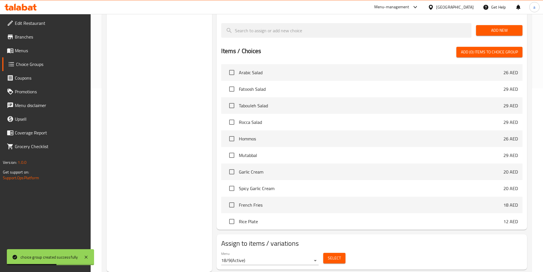
click at [325, 253] on button "Select" at bounding box center [334, 258] width 22 height 11
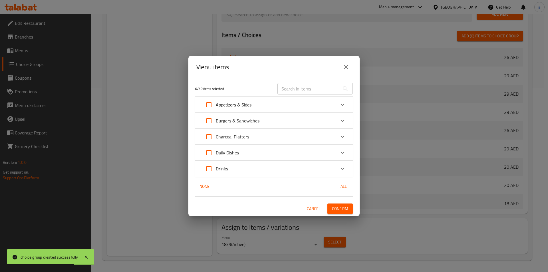
click at [211, 139] on input "Expand" at bounding box center [209, 137] width 14 height 14
checkbox input "true"
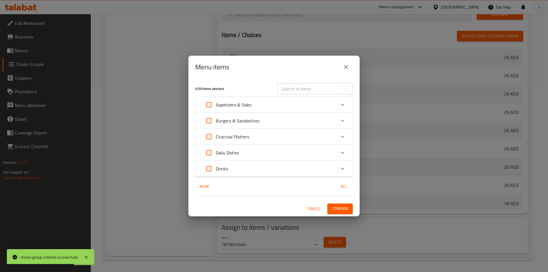
checkbox input "true"
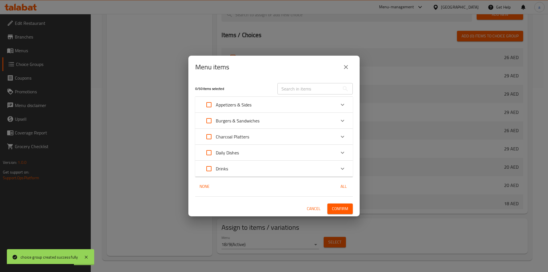
checkbox input "true"
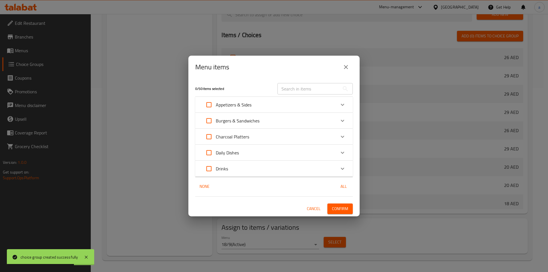
checkbox input "true"
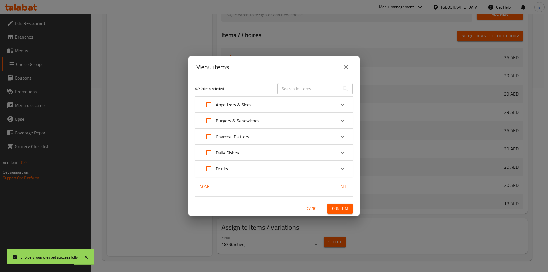
checkbox input "true"
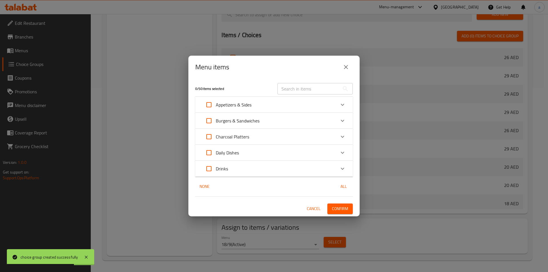
checkbox input "true"
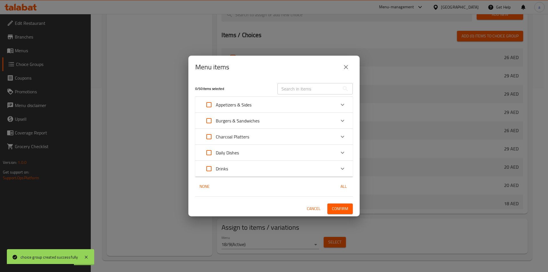
checkbox input "true"
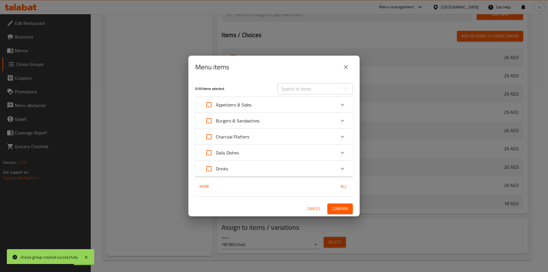
checkbox input "true"
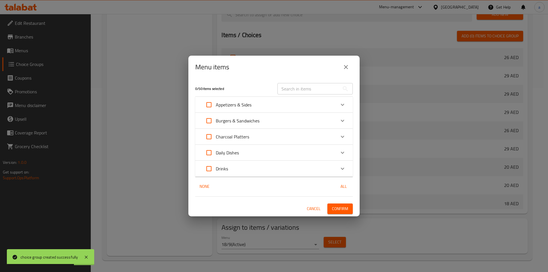
checkbox input "true"
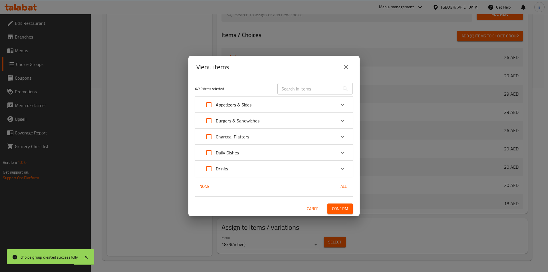
checkbox input "true"
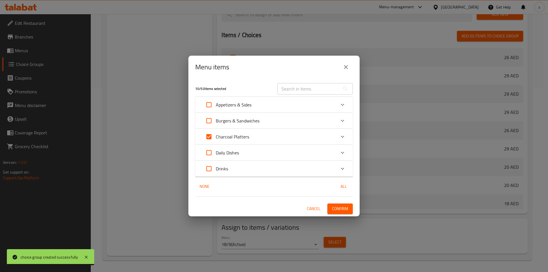
click at [337, 209] on span "Confirm" at bounding box center [340, 208] width 16 height 7
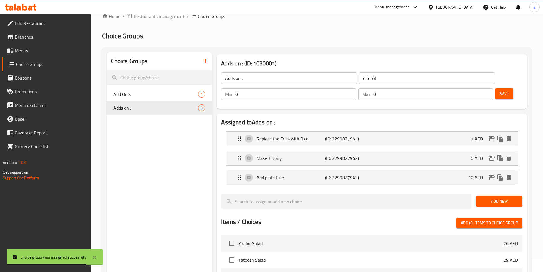
scroll to position [13, 0]
click at [175, 91] on span "Add On's:" at bounding box center [148, 94] width 68 height 7
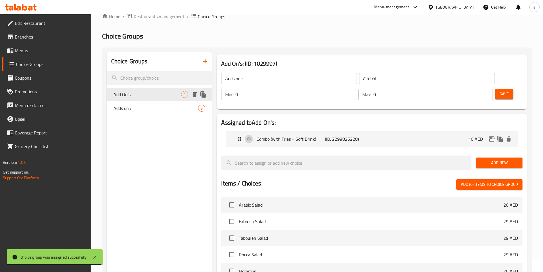
type input "Add On's:"
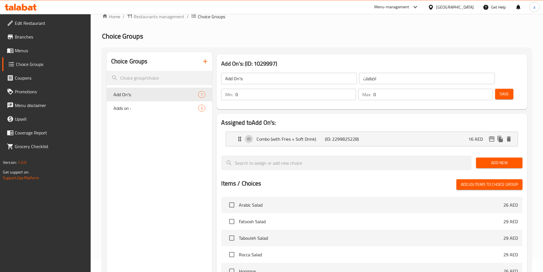
drag, startPoint x: 366, startPoint y: 25, endPoint x: 307, endPoint y: 29, distance: 59.5
click at [366, 25] on div "Home / Restaurants management / Choice Groups Choice Groups Choice Groups Add O…" at bounding box center [317, 211] width 430 height 396
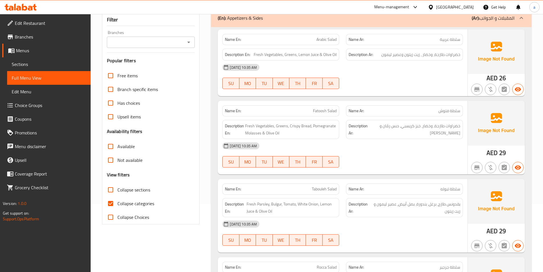
scroll to position [171, 0]
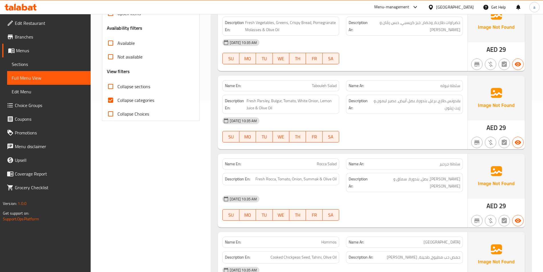
click at [115, 103] on input "Collapse categories" at bounding box center [111, 100] width 14 height 14
checkbox input "false"
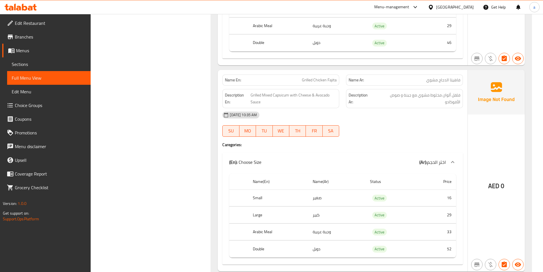
scroll to position [1227, 0]
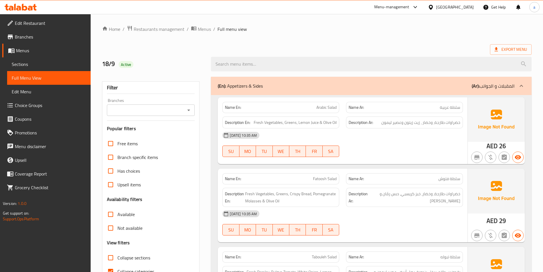
scroll to position [32, 0]
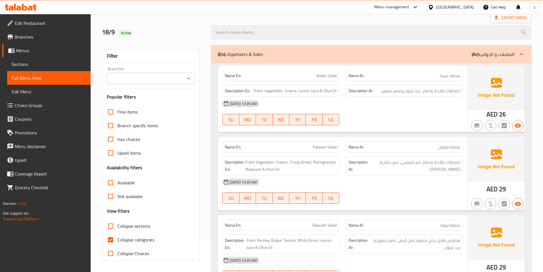
click at [108, 240] on input "Collapse categories" at bounding box center [111, 240] width 14 height 14
checkbox input "false"
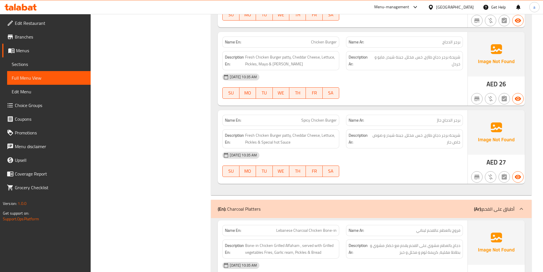
scroll to position [2513, 0]
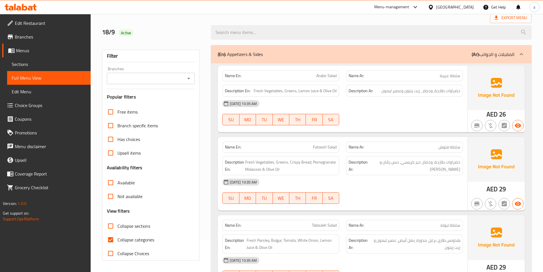
click at [110, 240] on input "Collapse categories" at bounding box center [111, 240] width 14 height 14
checkbox input "false"
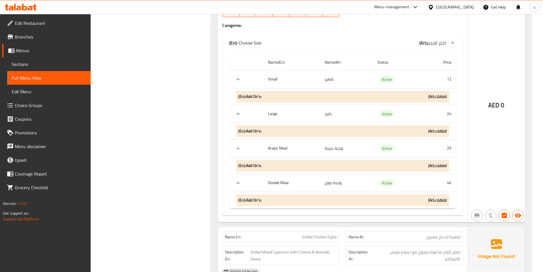
scroll to position [1144, 0]
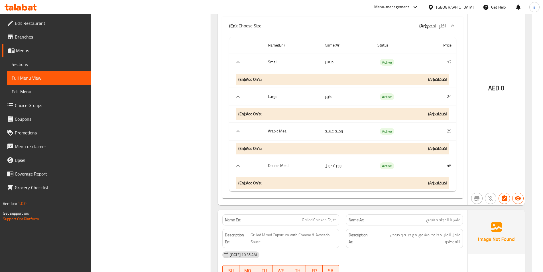
click at [304, 74] on div "(En): Add On's: (Ar): اضافات" at bounding box center [342, 80] width 213 height 12
click at [241, 59] on icon "expand row" at bounding box center [238, 62] width 7 height 7
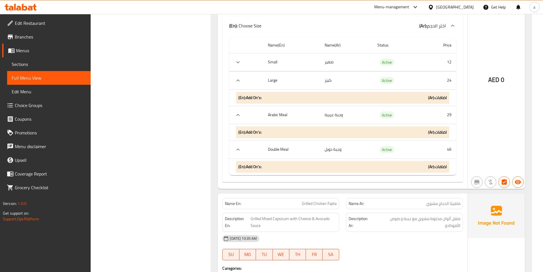
click at [252, 94] on b "(En): Add On's:" at bounding box center [249, 97] width 23 height 7
click at [238, 112] on icon "expand row" at bounding box center [238, 115] width 7 height 7
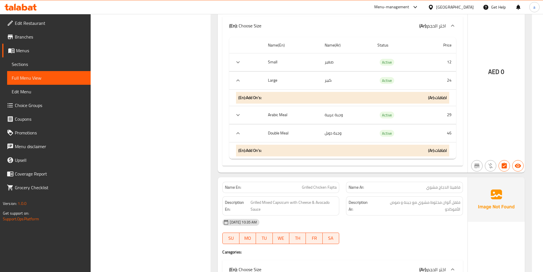
click at [268, 92] on div "(En): Add On's: (Ar): اضافات" at bounding box center [342, 98] width 213 height 12
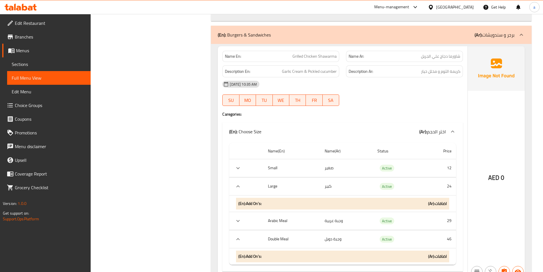
scroll to position [1116, 0]
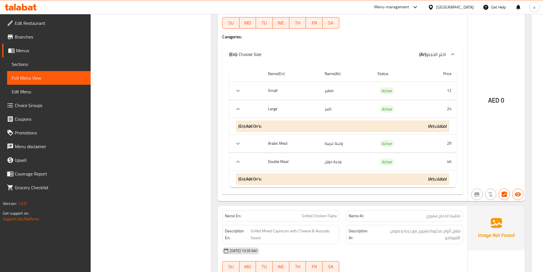
click at [291, 120] on div "(En): Add On's: (Ar): اضافات" at bounding box center [342, 126] width 213 height 12
click at [298, 120] on div "(En): Add On's: (Ar): اضافات" at bounding box center [342, 126] width 213 height 12
click at [324, 173] on div "(En): Add On's: (Ar): اضافات" at bounding box center [342, 179] width 213 height 12
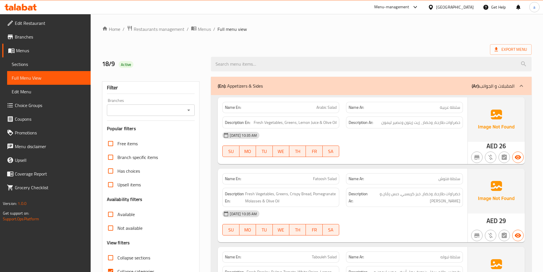
scroll to position [32, 0]
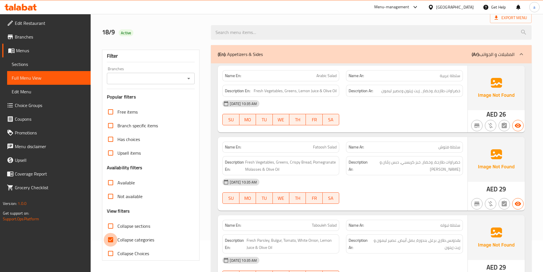
click at [116, 240] on input "Collapse categories" at bounding box center [111, 240] width 14 height 14
checkbox input "false"
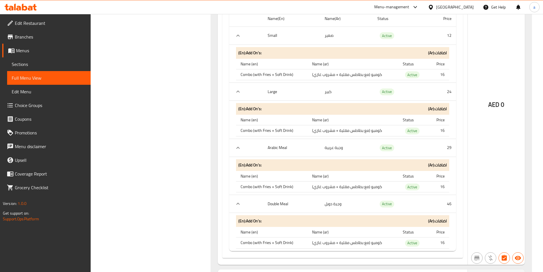
scroll to position [1201, 0]
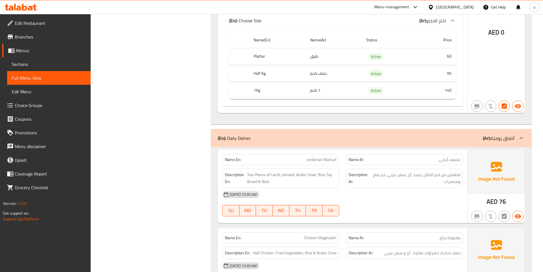
scroll to position [5680, 0]
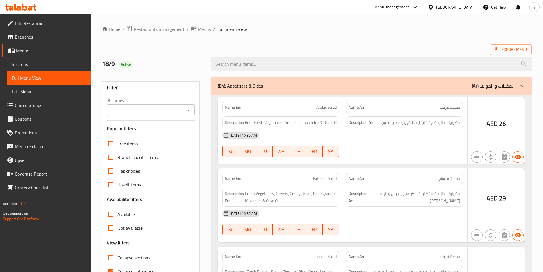
click at [110, 264] on input "Collapse categories" at bounding box center [111, 271] width 14 height 14
checkbox input "false"
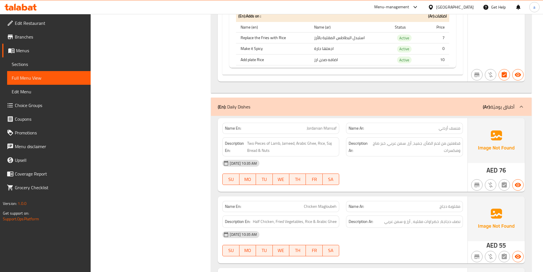
scroll to position [7534, 0]
click at [383, 157] on div "18-09-2025 10:35 AM SU MO TU WE TH FR SA" at bounding box center [343, 173] width 248 height 32
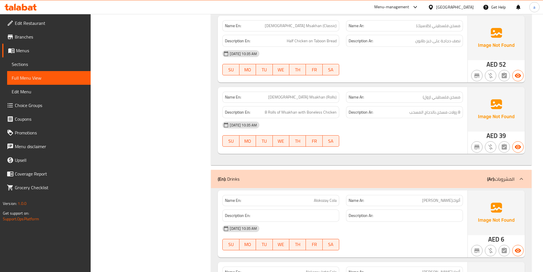
scroll to position [7790, 0]
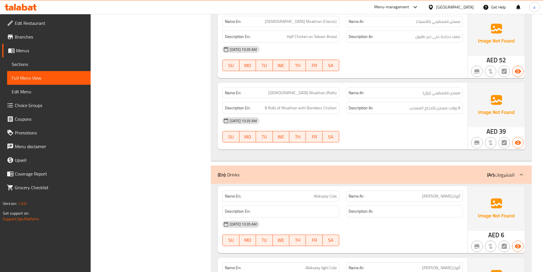
click at [379, 114] on div "18-09-2025 10:35 AM SU MO TU WE TH FR SA" at bounding box center [343, 130] width 248 height 32
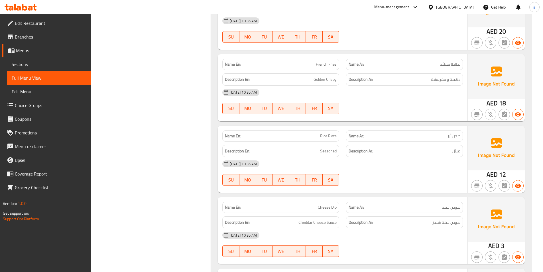
scroll to position [0, 0]
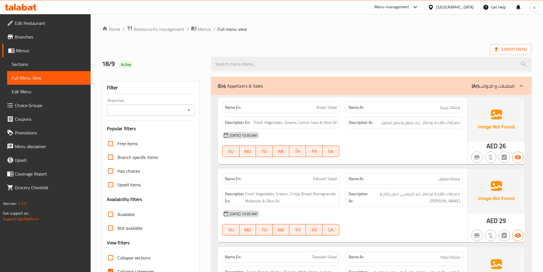
scroll to position [32, 0]
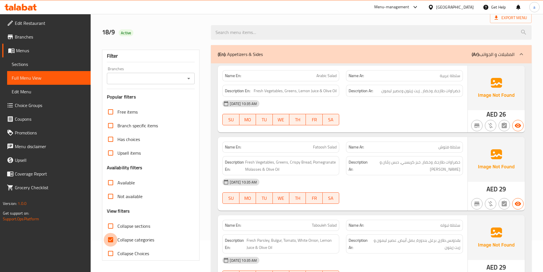
click at [112, 239] on input "Collapse categories" at bounding box center [111, 240] width 14 height 14
checkbox input "false"
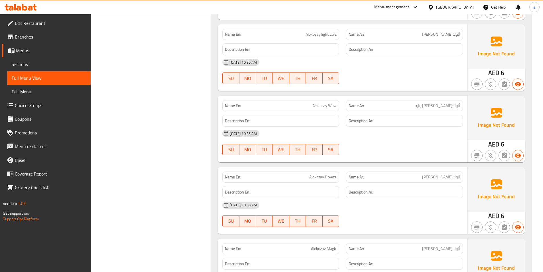
scroll to position [7939, 0]
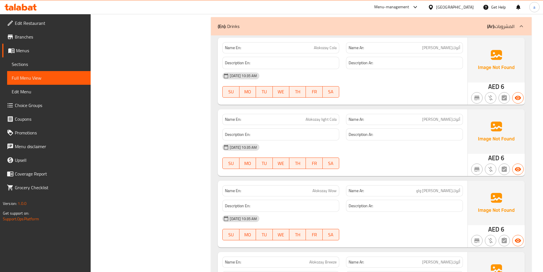
click at [52, 63] on span "Sections" at bounding box center [49, 64] width 74 height 7
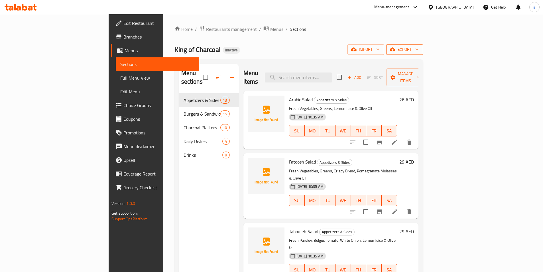
click at [419, 47] on span "export" at bounding box center [405, 49] width 28 height 7
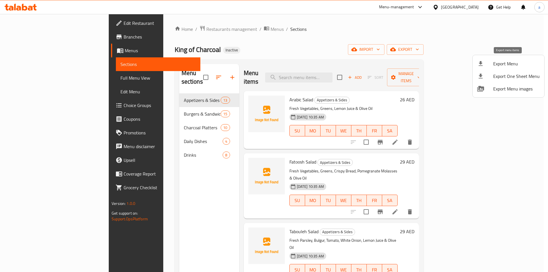
click at [501, 61] on span "Export Menu" at bounding box center [516, 63] width 46 height 7
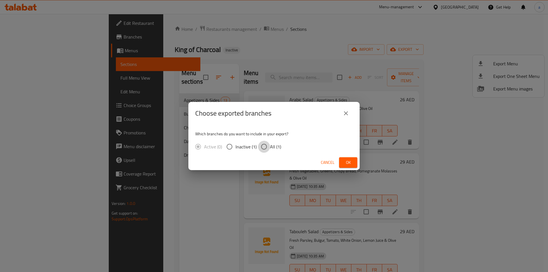
click at [265, 148] on input "All (1)" at bounding box center [264, 147] width 12 height 12
radio input "true"
click at [351, 163] on span "Ok" at bounding box center [347, 162] width 9 height 7
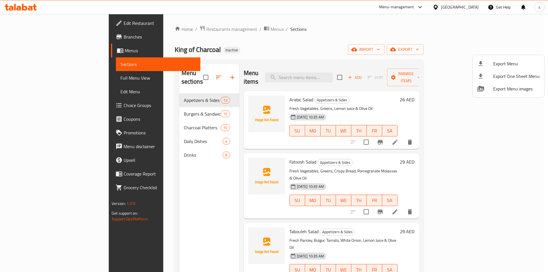
click at [280, 36] on div at bounding box center [274, 136] width 548 height 272
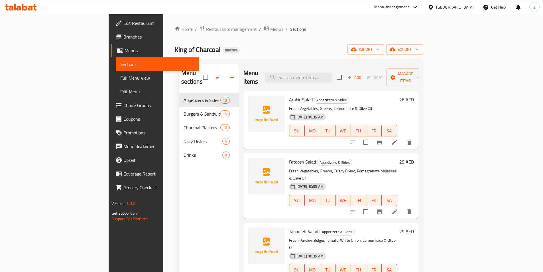
click at [124, 23] on span "Edit Restaurant" at bounding box center [159, 23] width 71 height 7
